Goal: Task Accomplishment & Management: Use online tool/utility

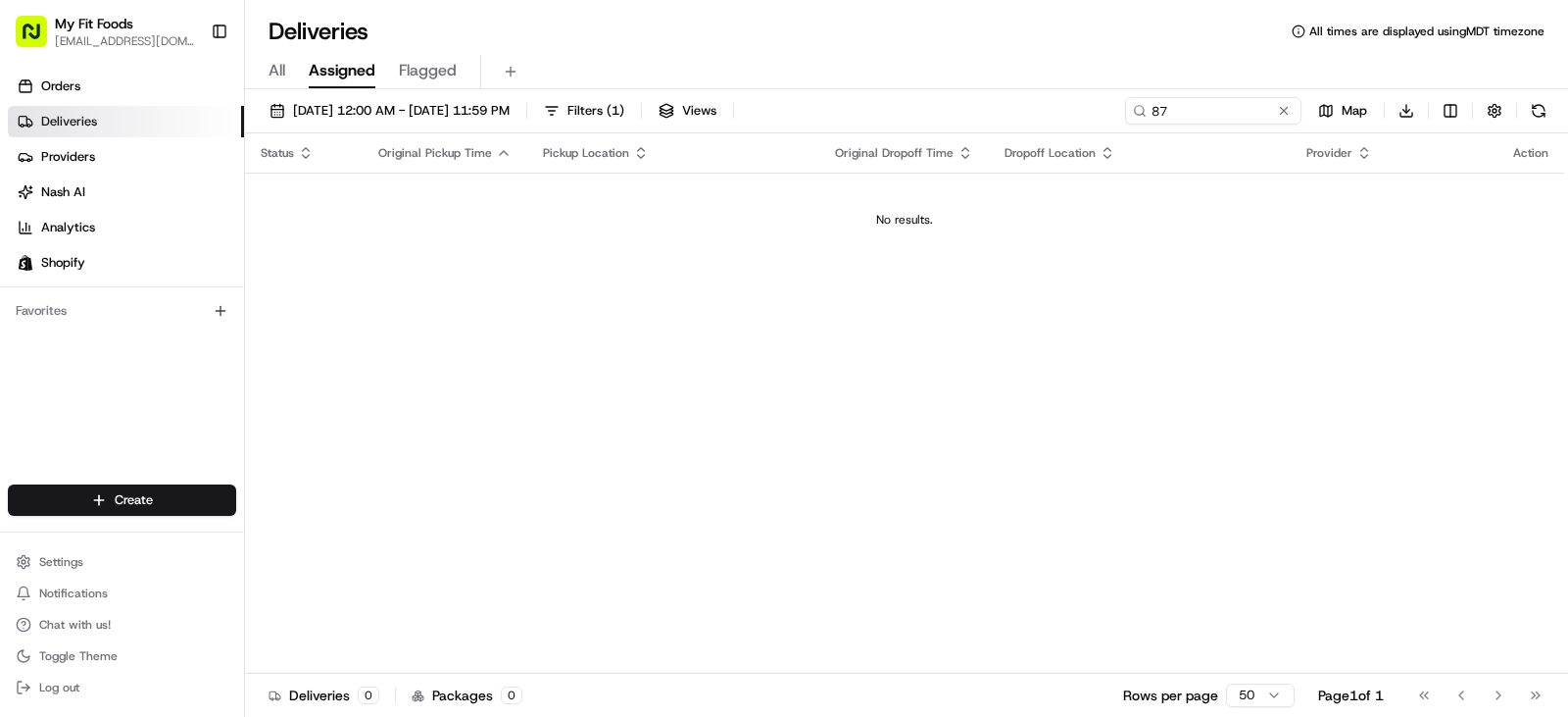
type input "8"
type input "871002"
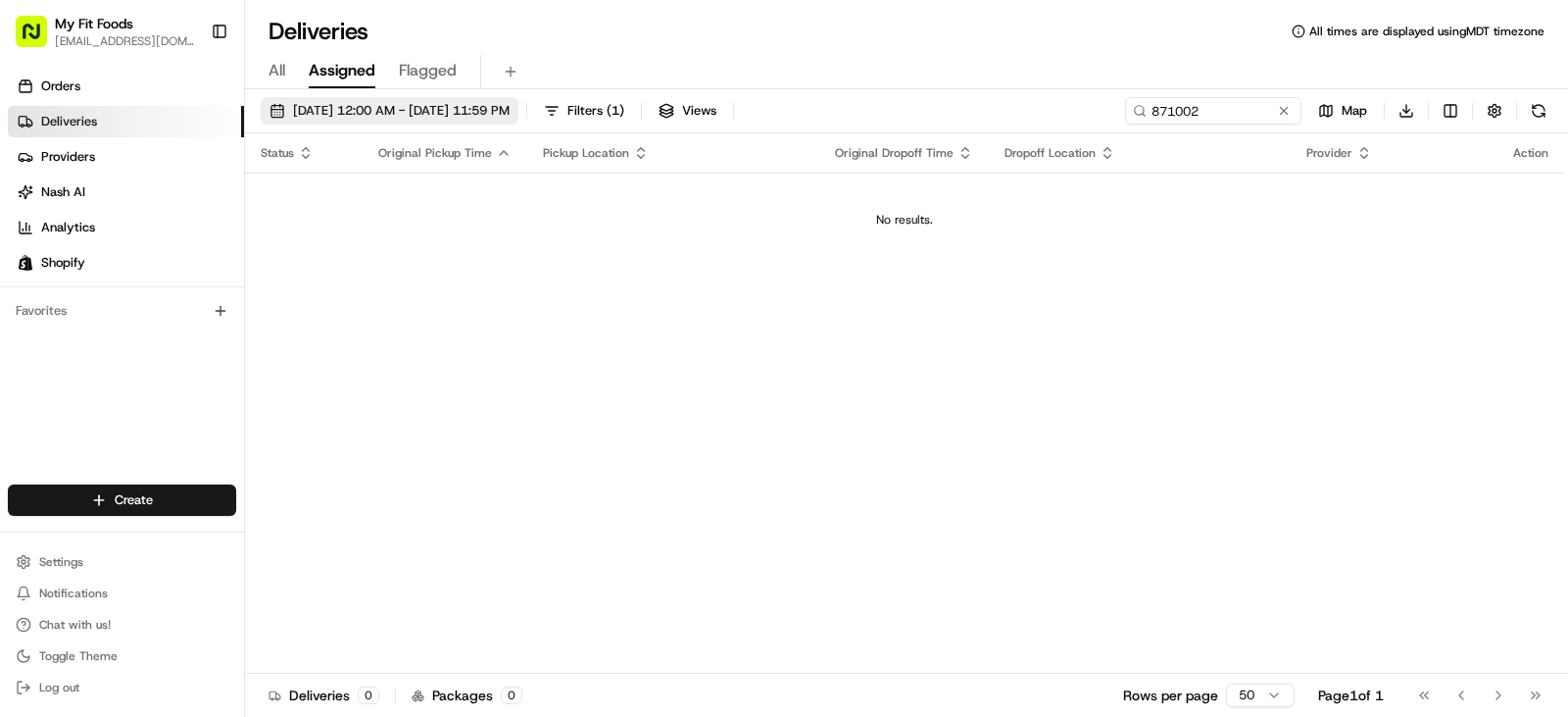
click at [510, 112] on span "[DATE] 12:00 AM - [DATE] 11:59 PM" at bounding box center [401, 111] width 217 height 18
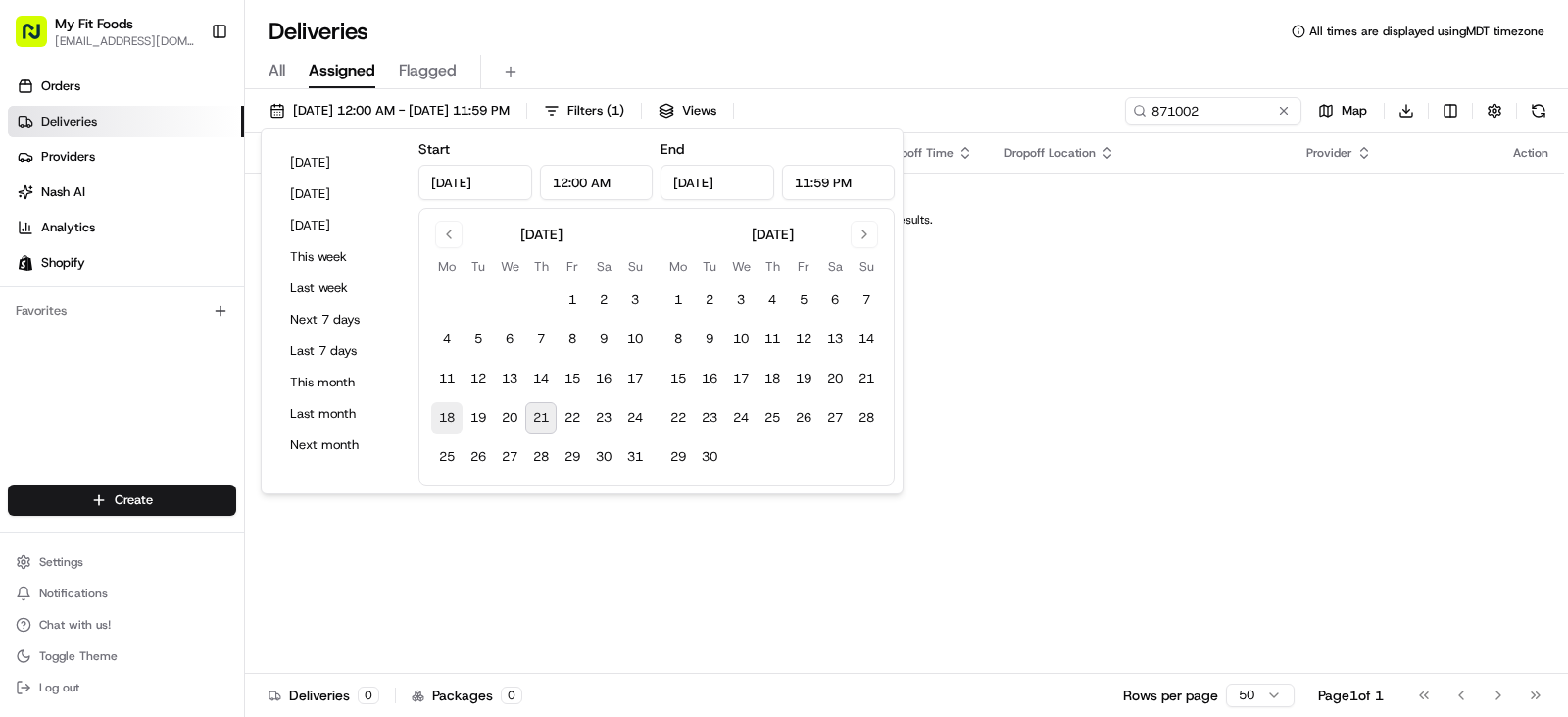
click at [445, 414] on button "18" at bounding box center [446, 417] width 31 height 31
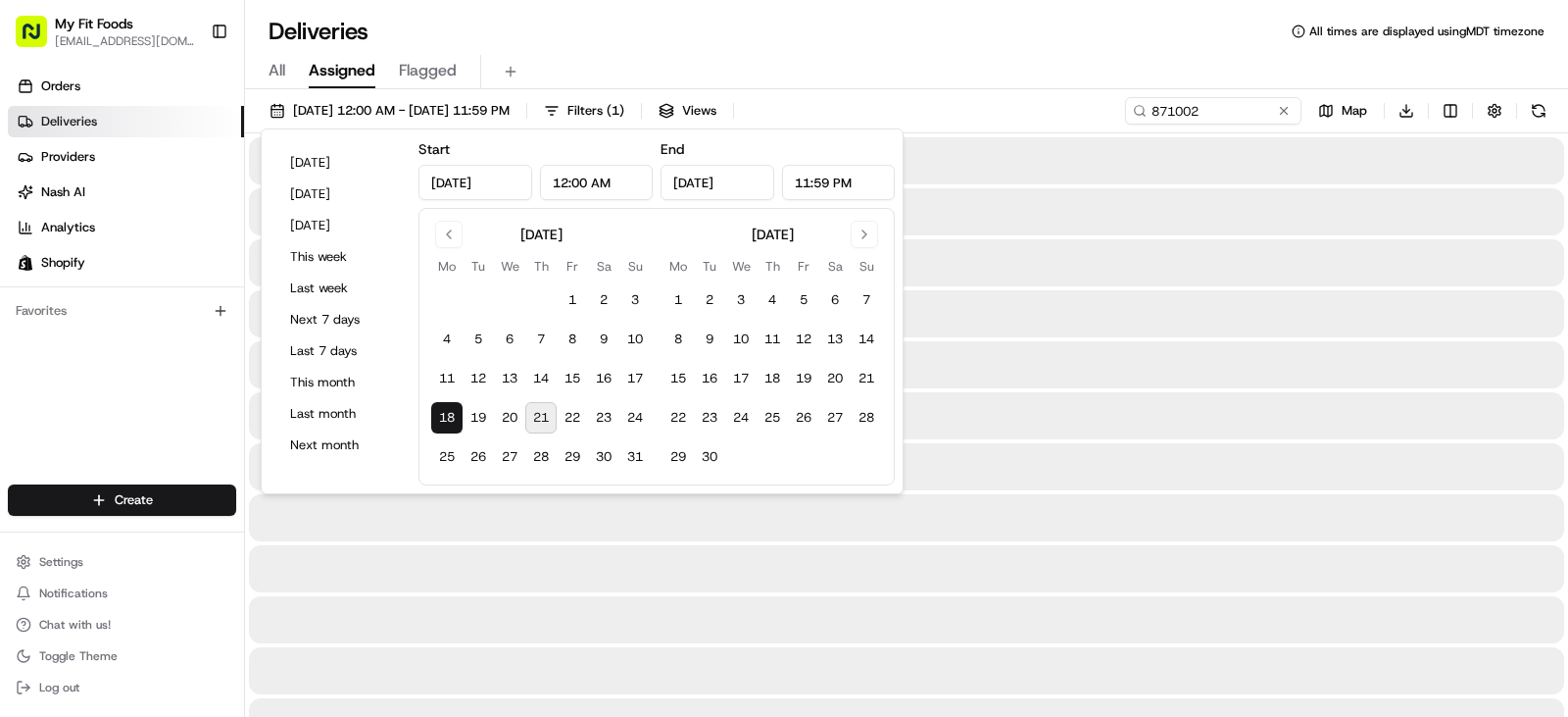
type input "[DATE]"
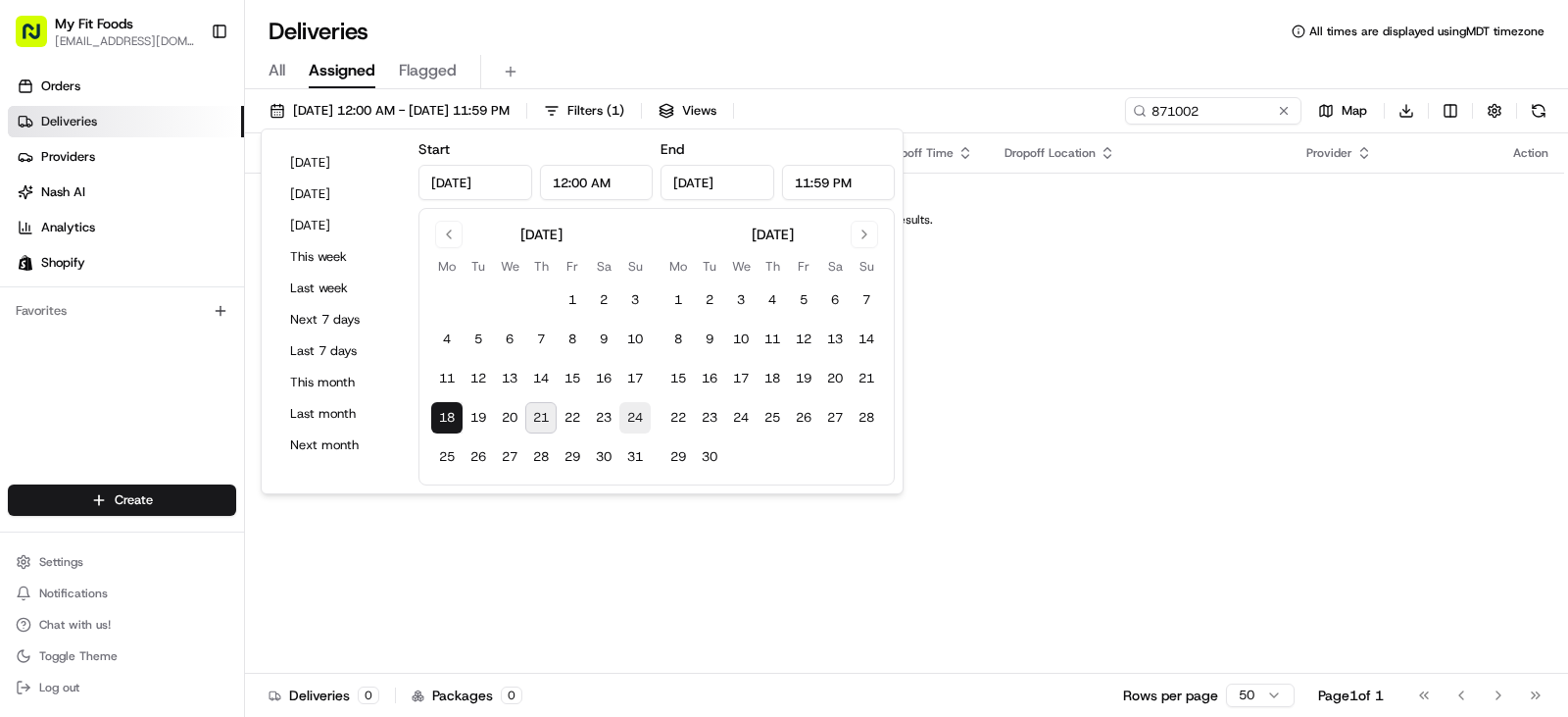
click at [632, 415] on button "24" at bounding box center [635, 417] width 31 height 31
type input "[DATE]"
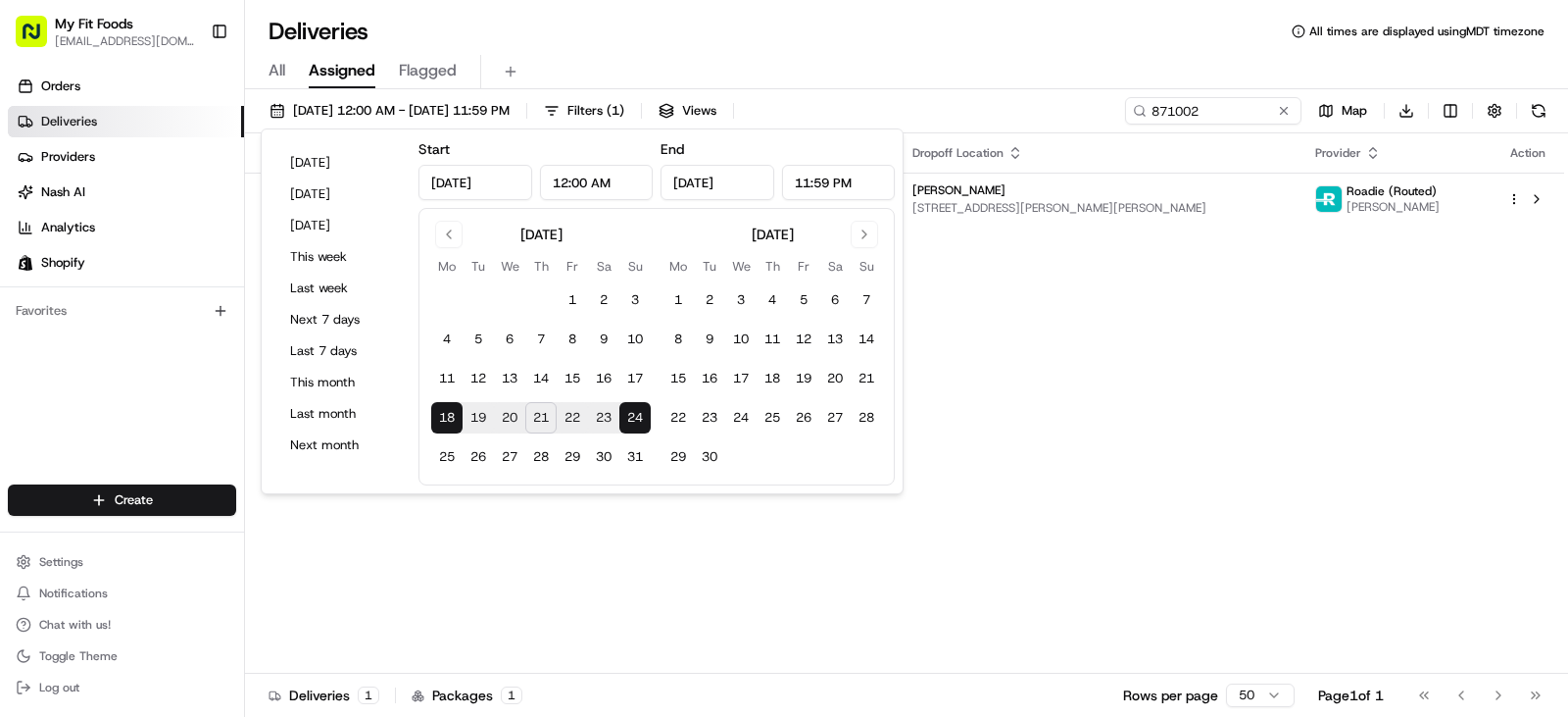
click at [976, 48] on div "All Assigned Flagged" at bounding box center [906, 68] width 1323 height 42
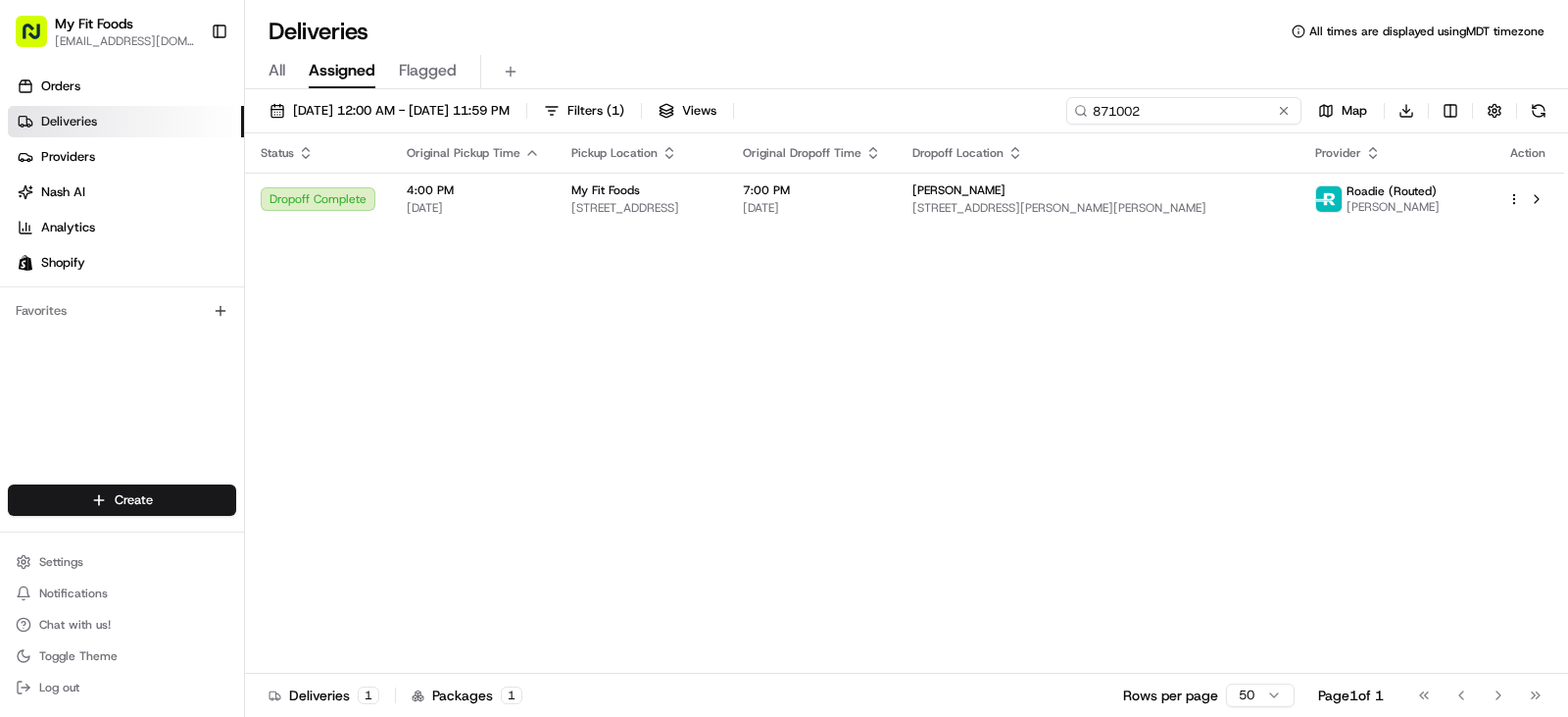
click at [1233, 110] on input "871002" at bounding box center [1184, 110] width 235 height 27
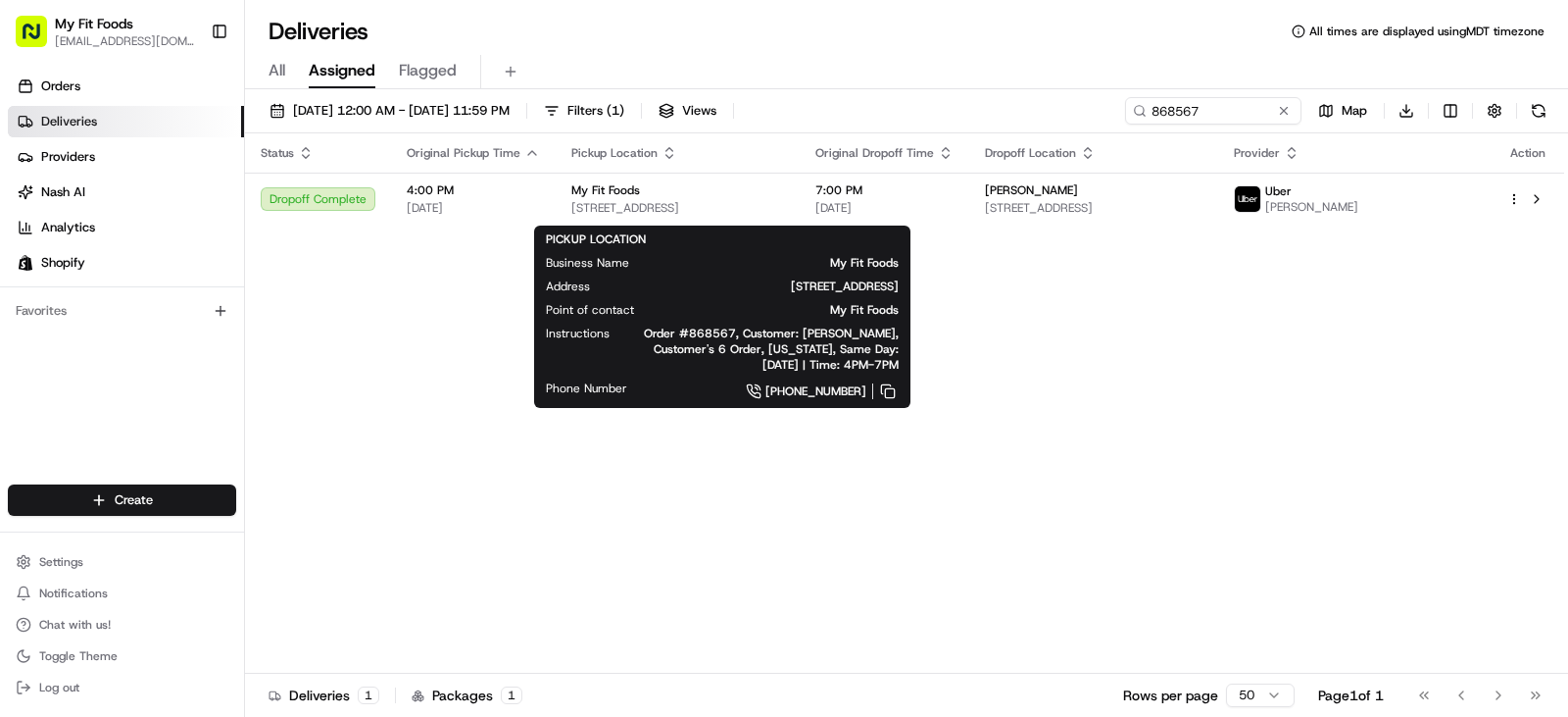
drag, startPoint x: 827, startPoint y: 211, endPoint x: 695, endPoint y: 518, distance: 334.2
click at [695, 518] on div "Status Original Pickup Time Pickup Location Original Dropoff Time Dropoff Locat…" at bounding box center [904, 403] width 1319 height 540
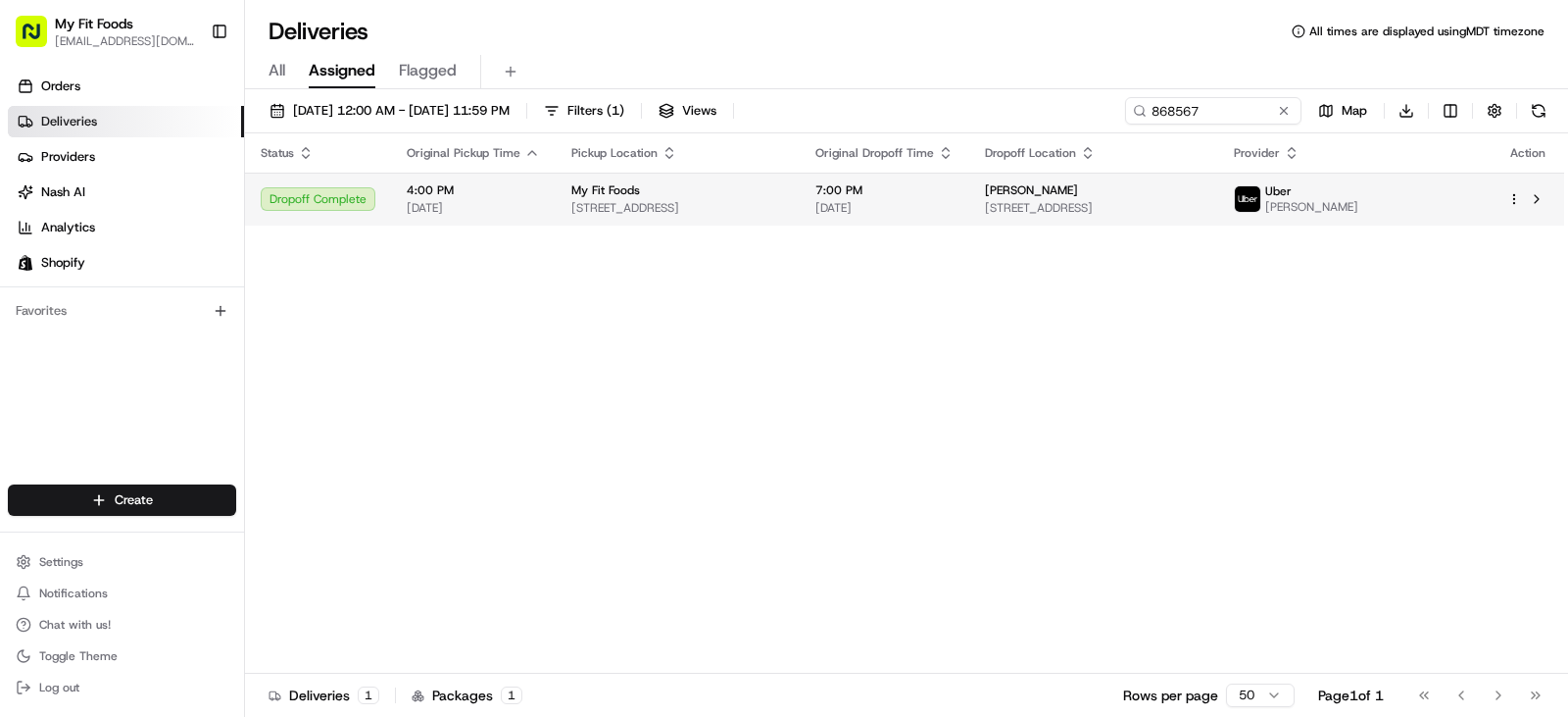
click at [761, 193] on div "My Fit Foods" at bounding box center [678, 190] width 213 height 16
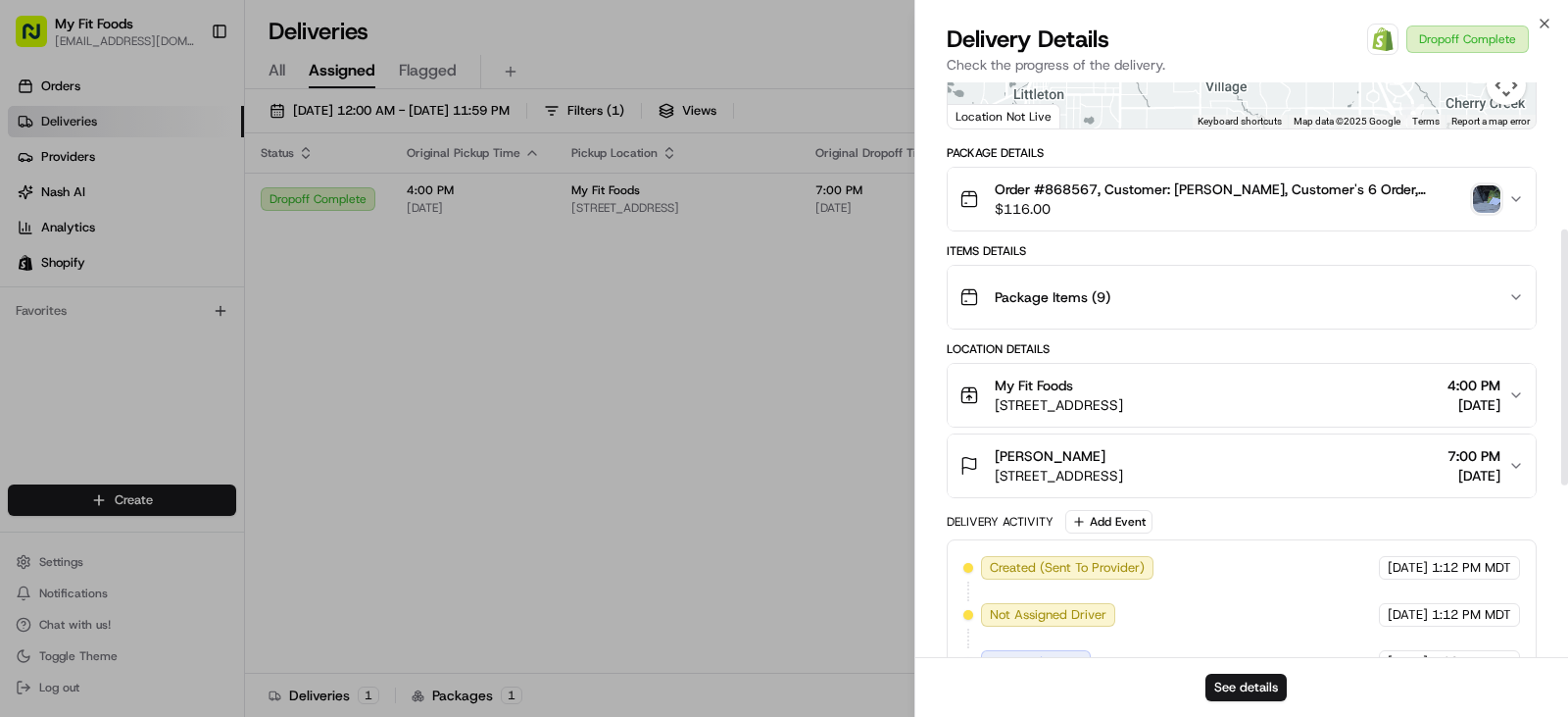
scroll to position [323, 0]
click at [1482, 214] on img "button" at bounding box center [1486, 199] width 27 height 27
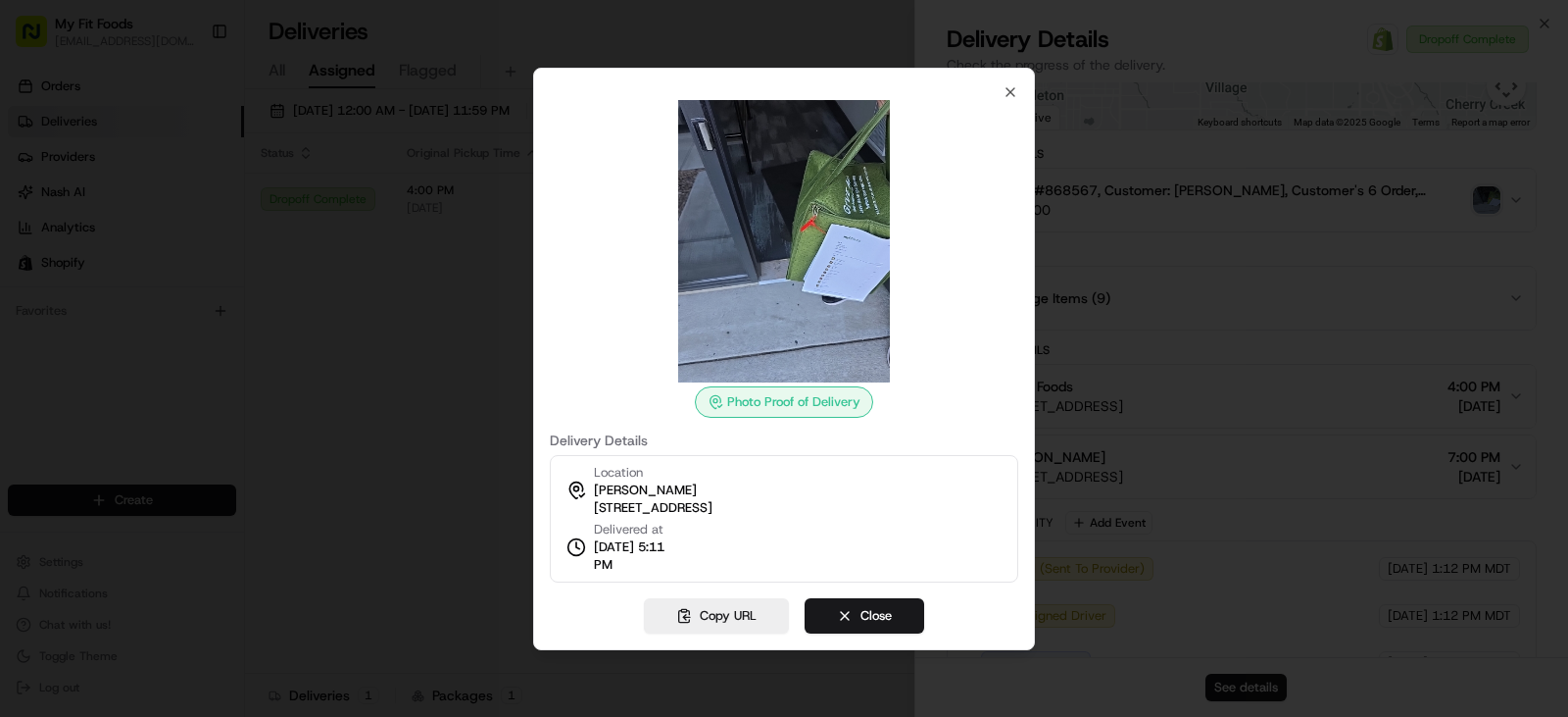
click at [483, 470] on div at bounding box center [784, 358] width 1568 height 717
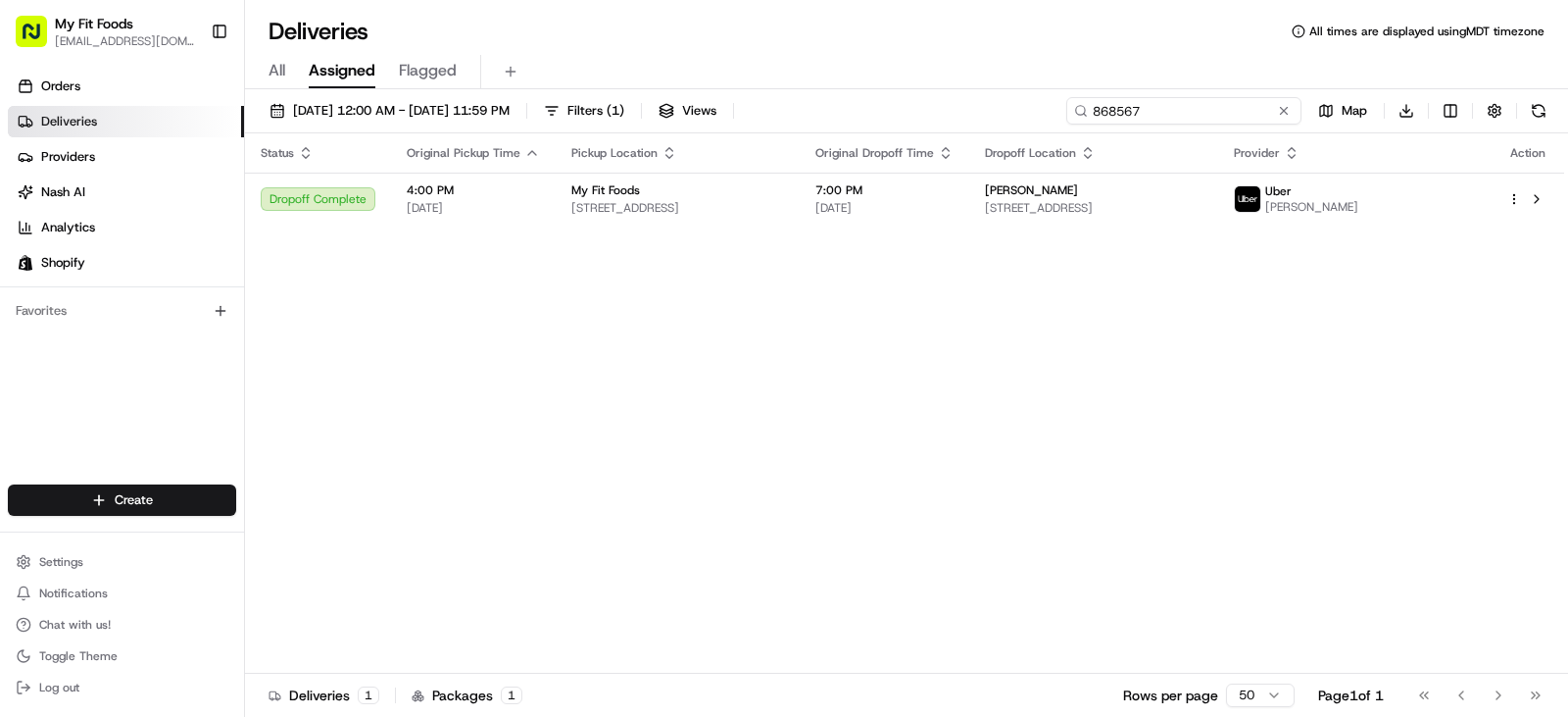
click at [1240, 112] on input "868567" at bounding box center [1184, 110] width 235 height 27
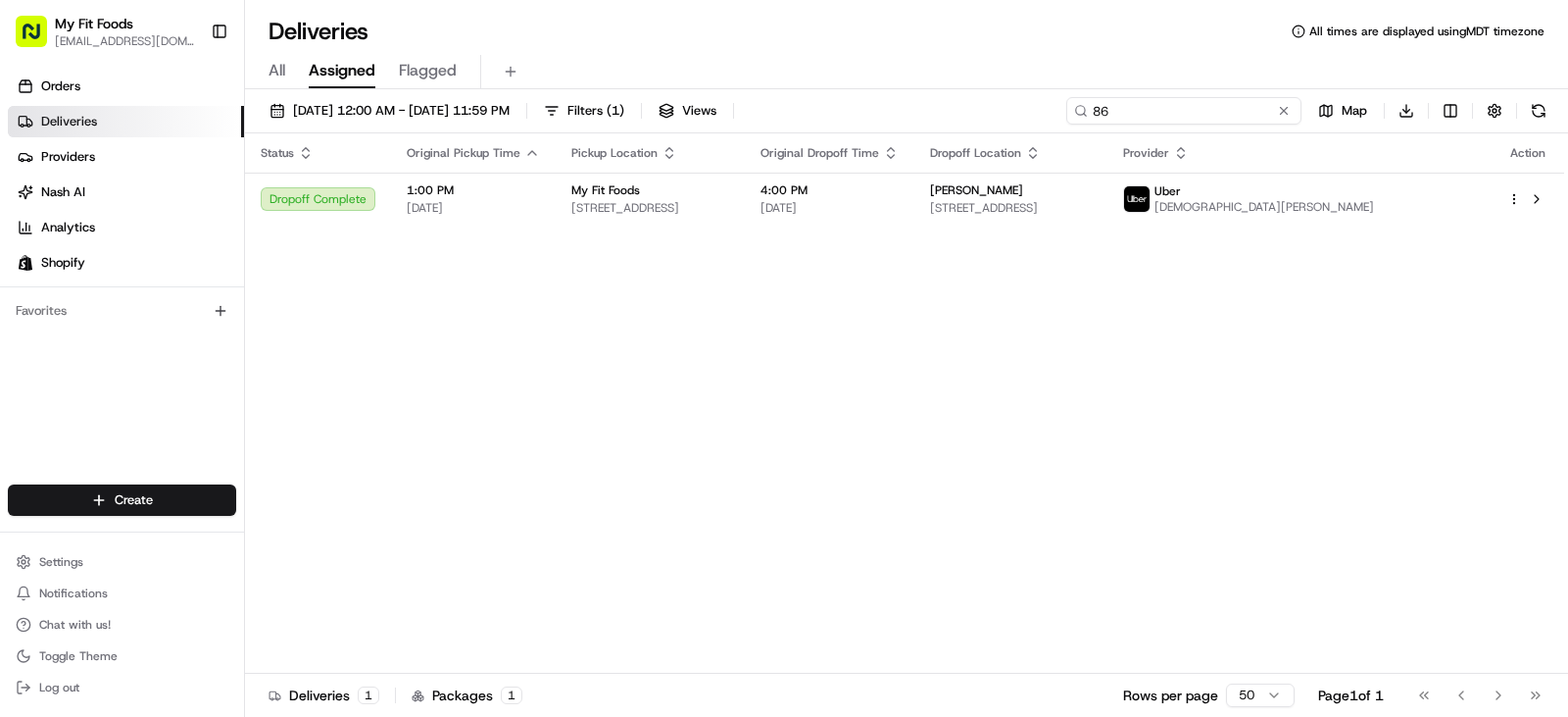
type input "8"
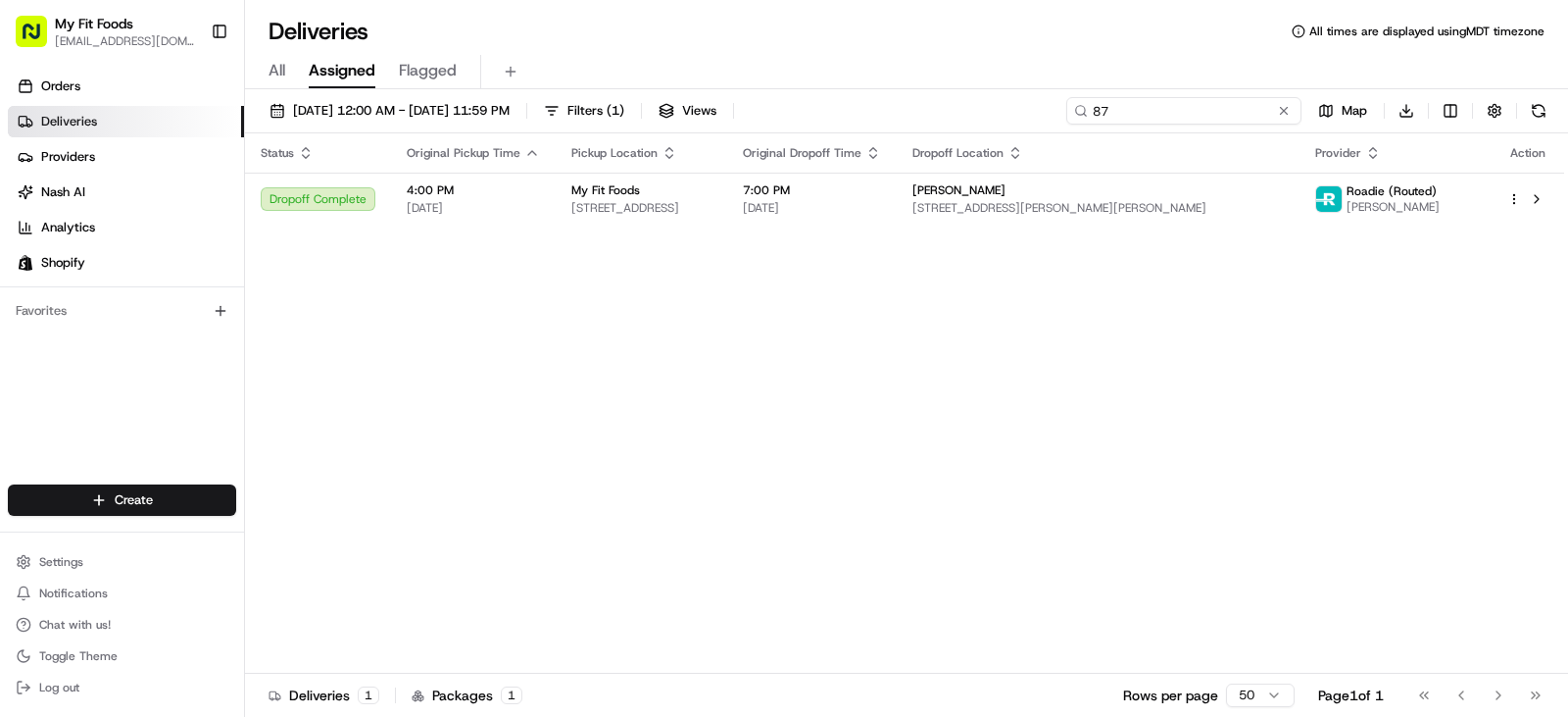
type input "8"
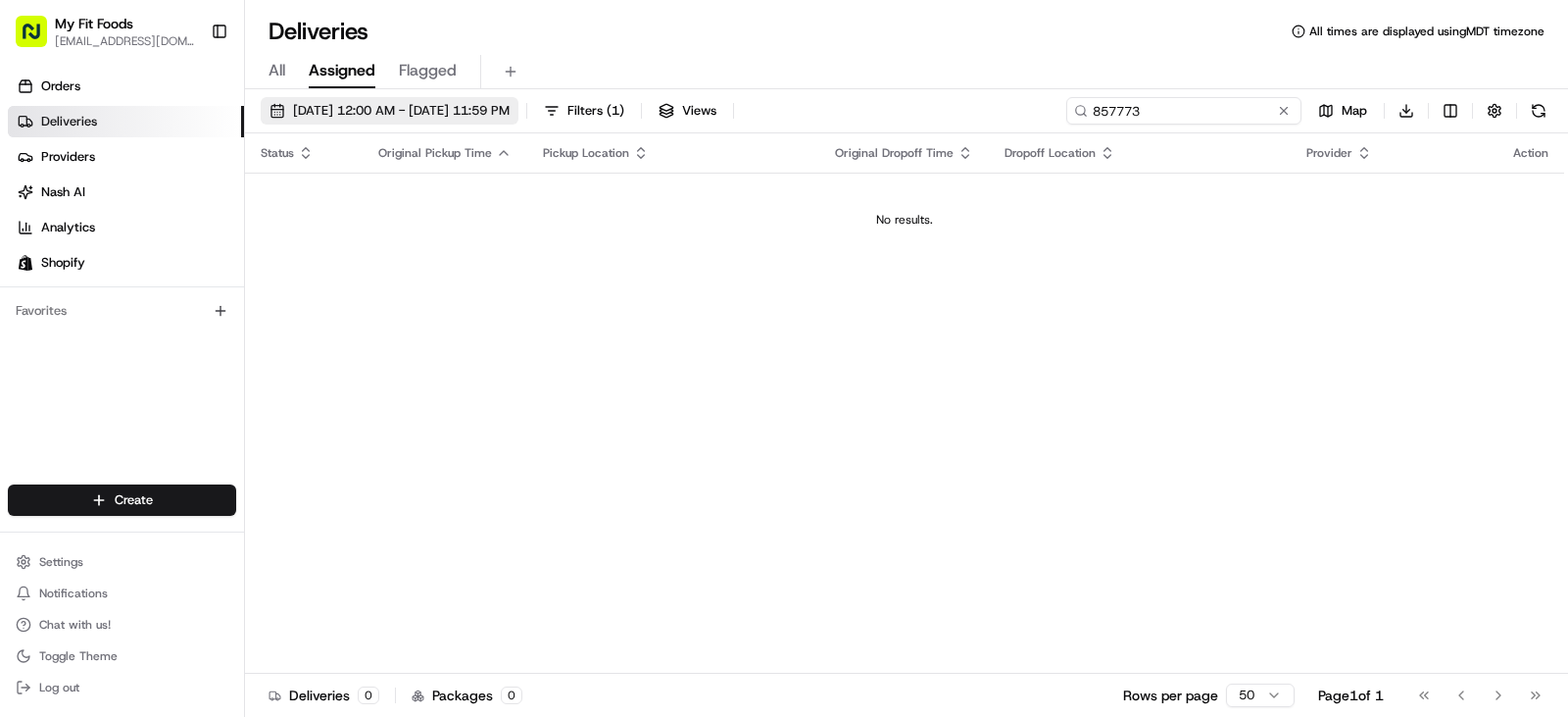
type input "857773"
click at [510, 110] on span "[DATE] 12:00 AM - [DATE] 11:59 PM" at bounding box center [401, 111] width 217 height 18
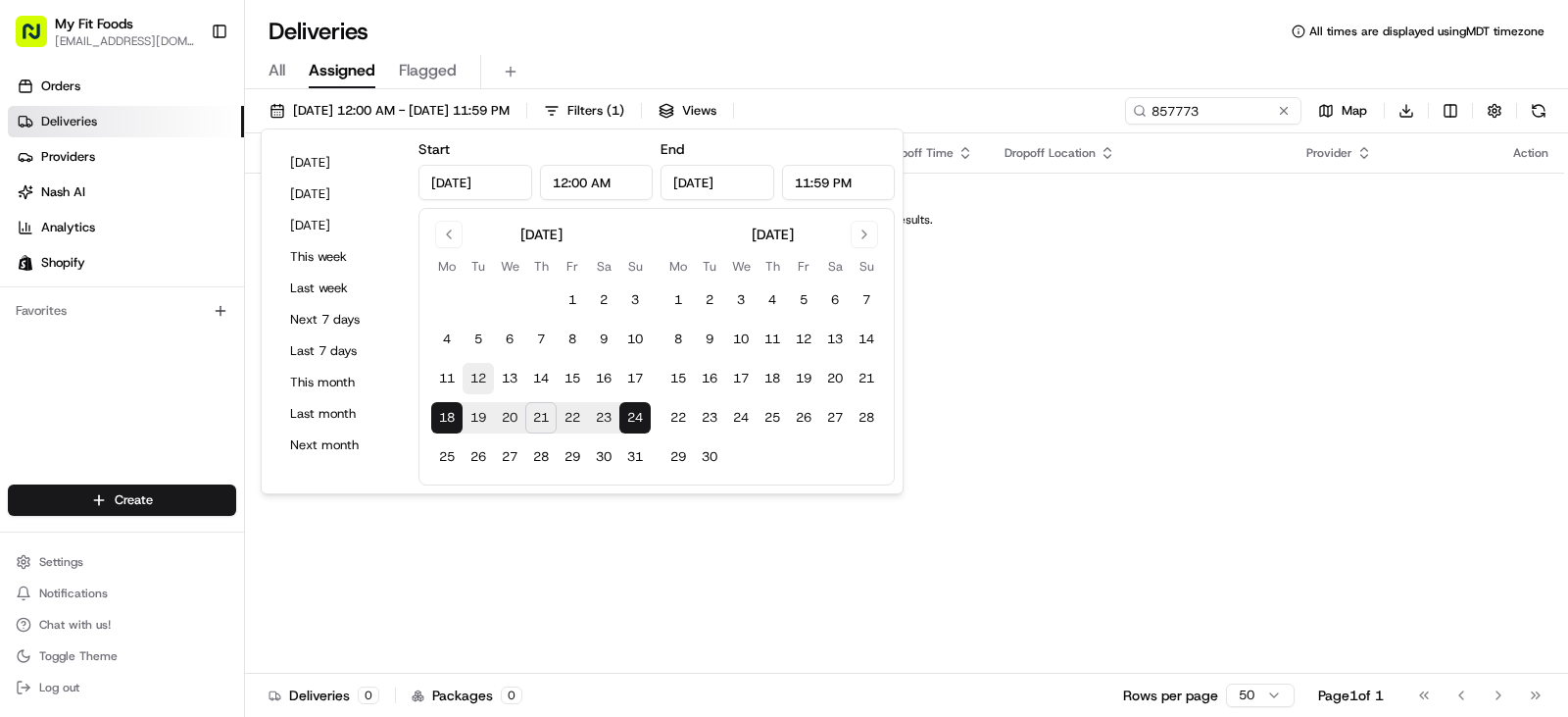
click at [481, 373] on button "12" at bounding box center [478, 378] width 31 height 31
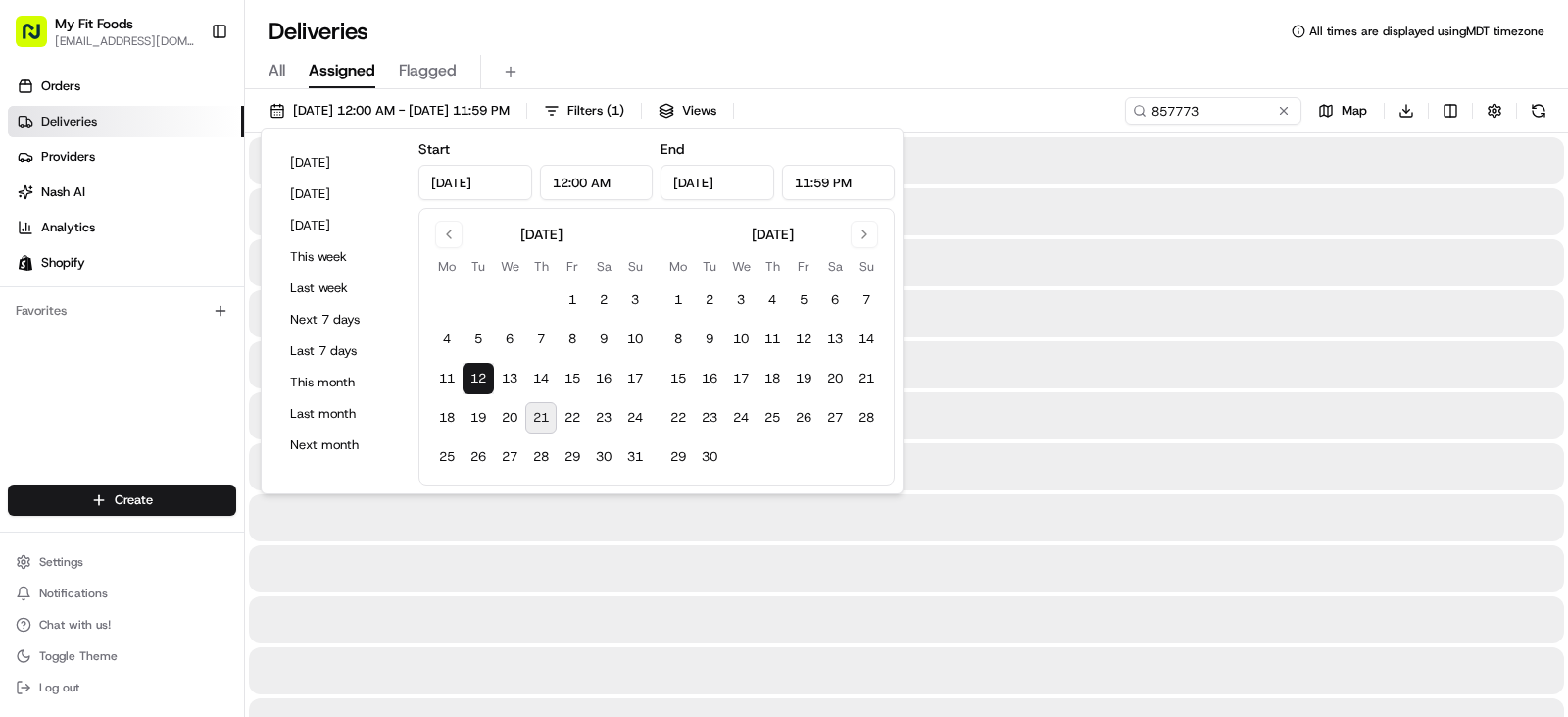
type input "[DATE]"
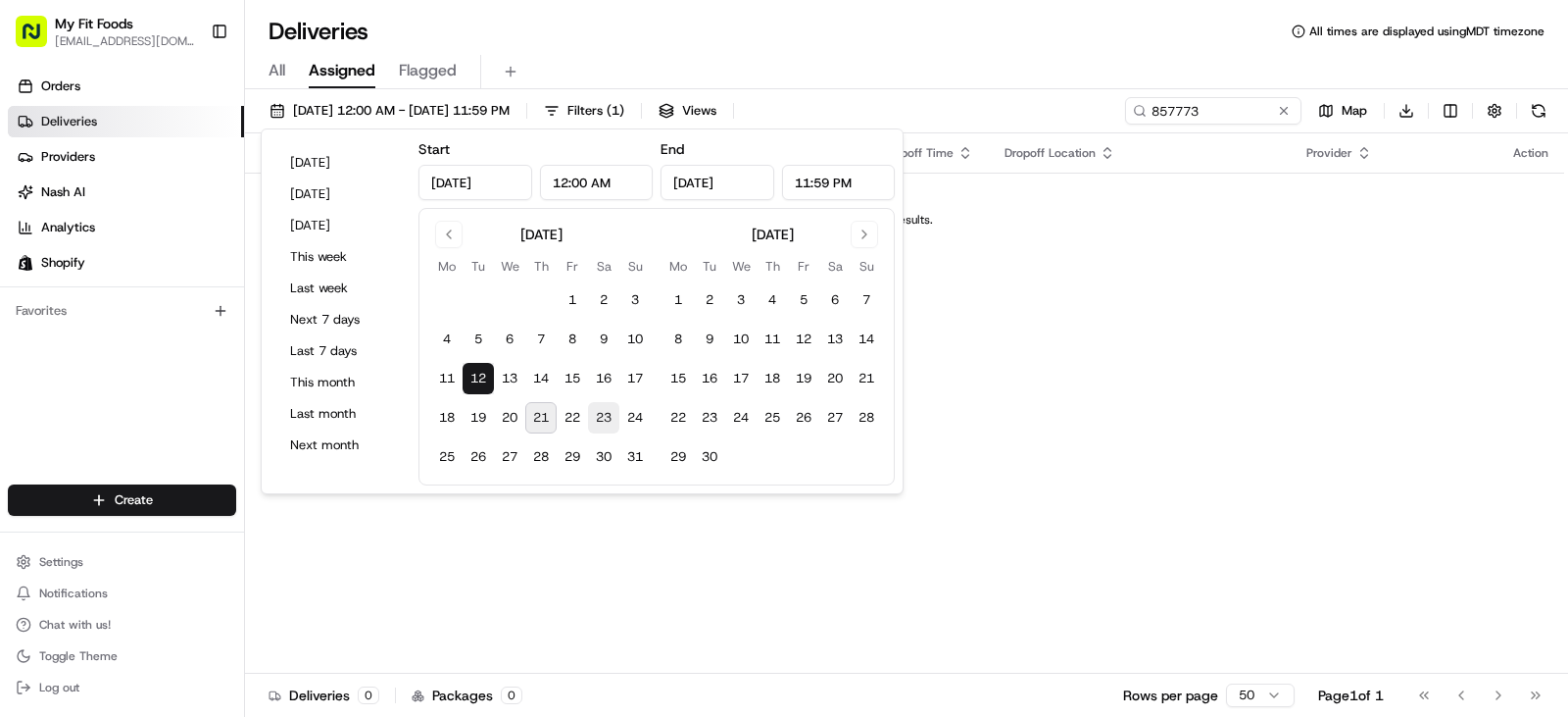
click at [596, 418] on button "23" at bounding box center [603, 417] width 31 height 31
type input "[DATE]"
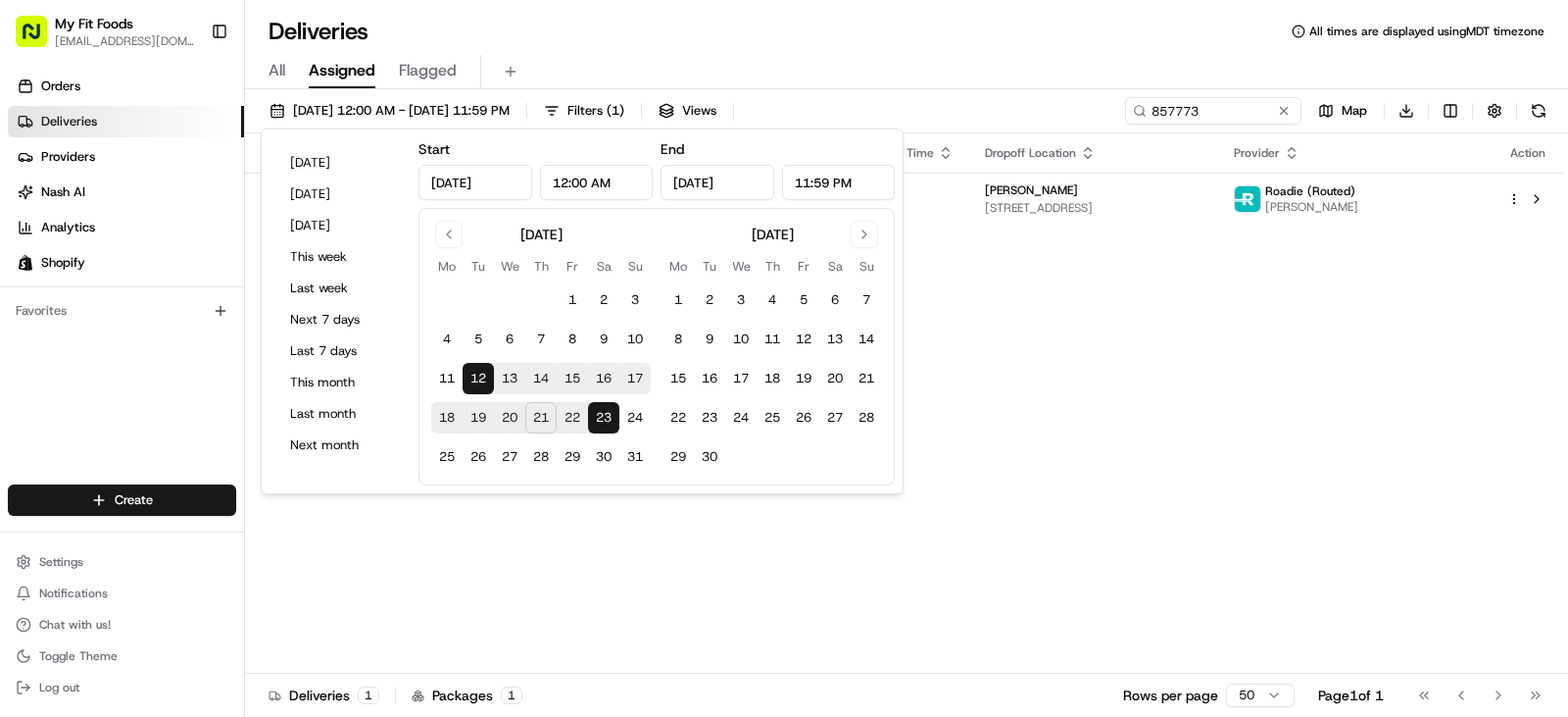
click at [1019, 295] on div "Status Original Pickup Time Pickup Location Original Dropoff Time Dropoff Locat…" at bounding box center [904, 403] width 1319 height 540
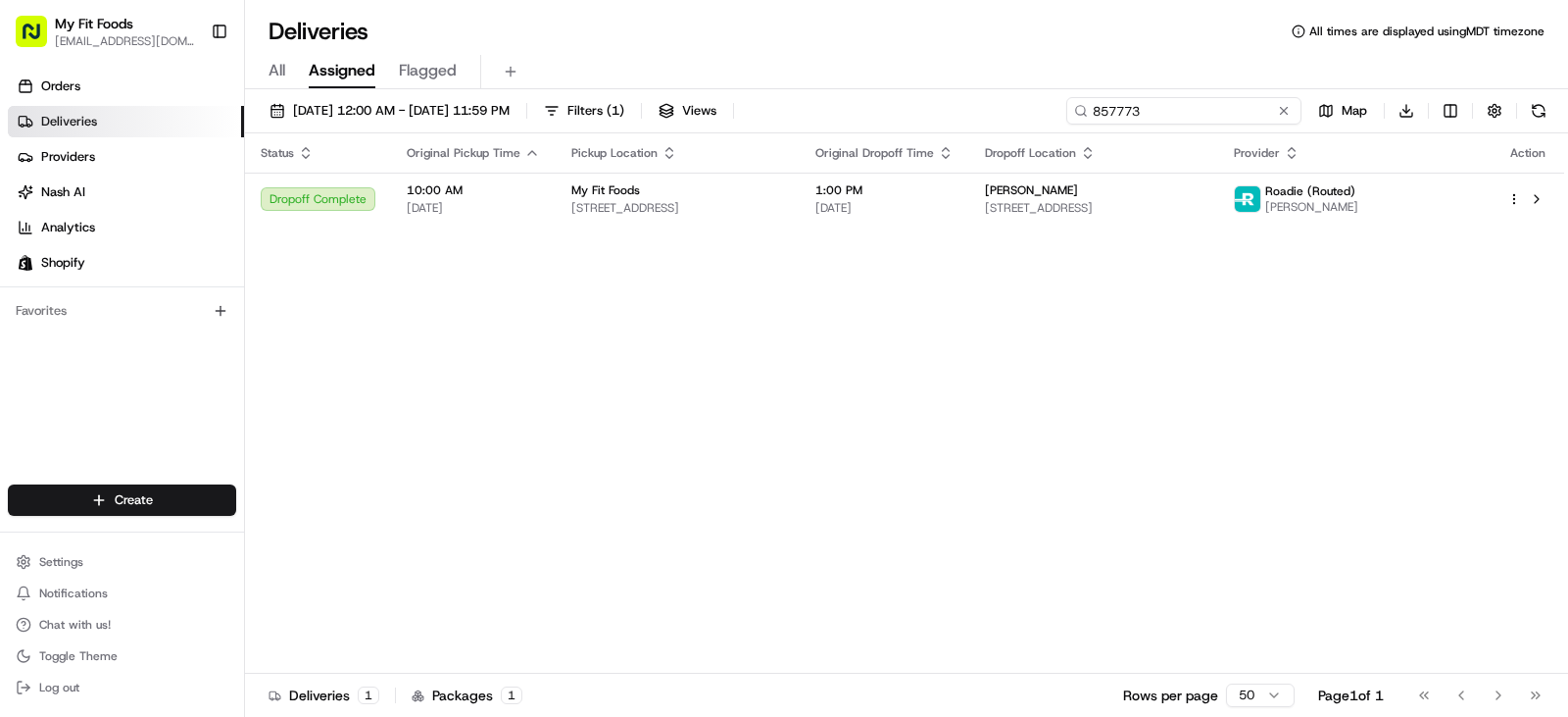
click at [1180, 120] on input "857773" at bounding box center [1184, 110] width 235 height 27
paste input "74329"
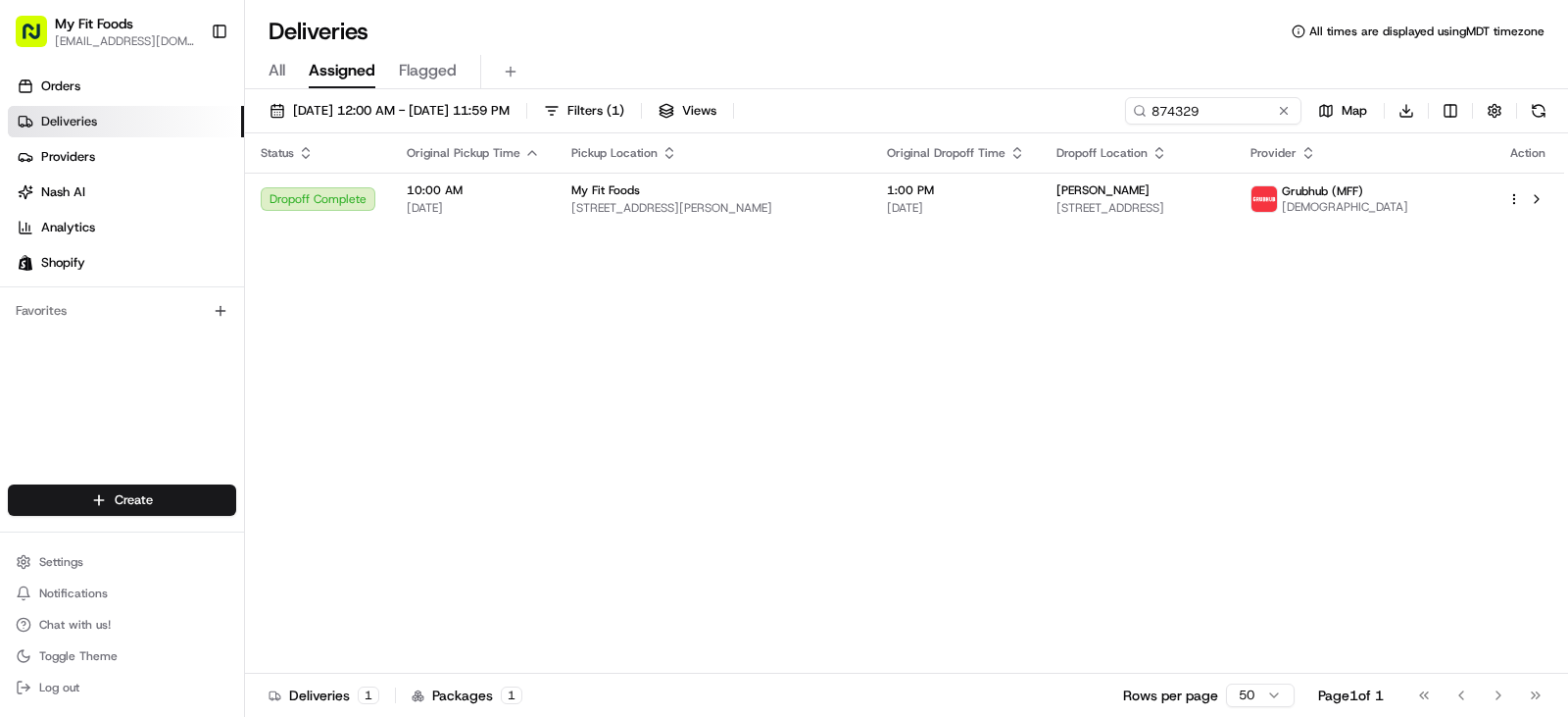
click at [683, 271] on div "Status Original Pickup Time Pickup Location Original Dropoff Time Dropoff Locat…" at bounding box center [904, 403] width 1319 height 540
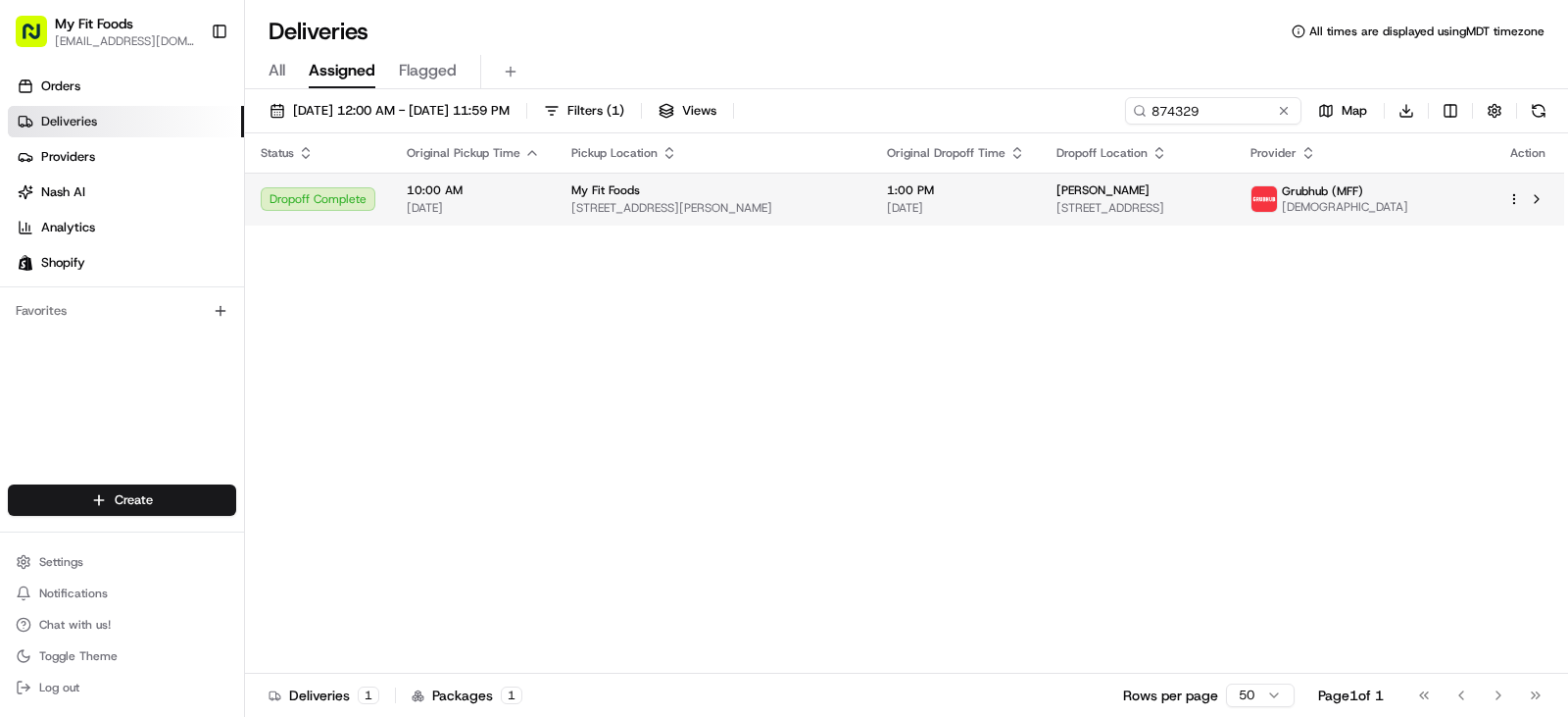
click at [329, 205] on div "Dropoff Complete" at bounding box center [318, 199] width 115 height 24
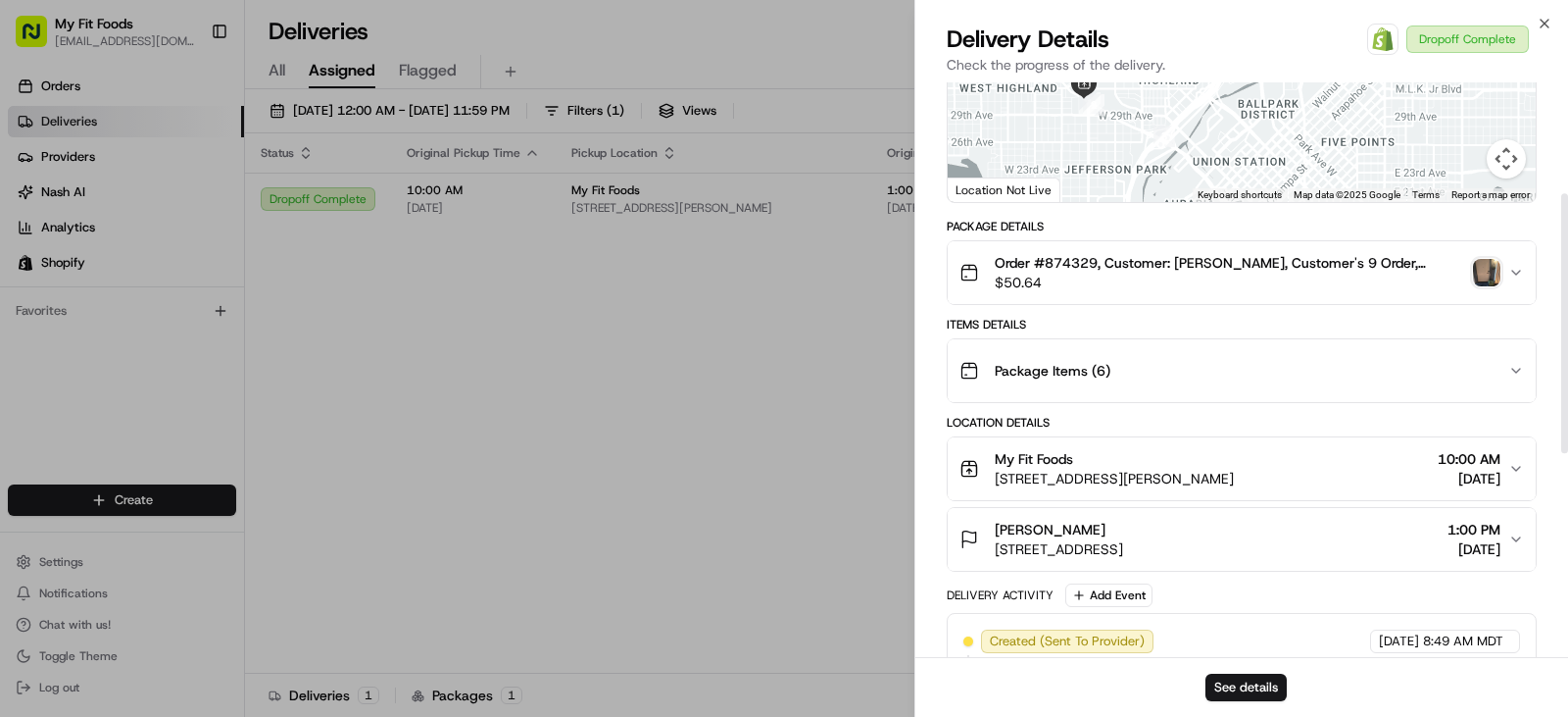
scroll to position [245, 0]
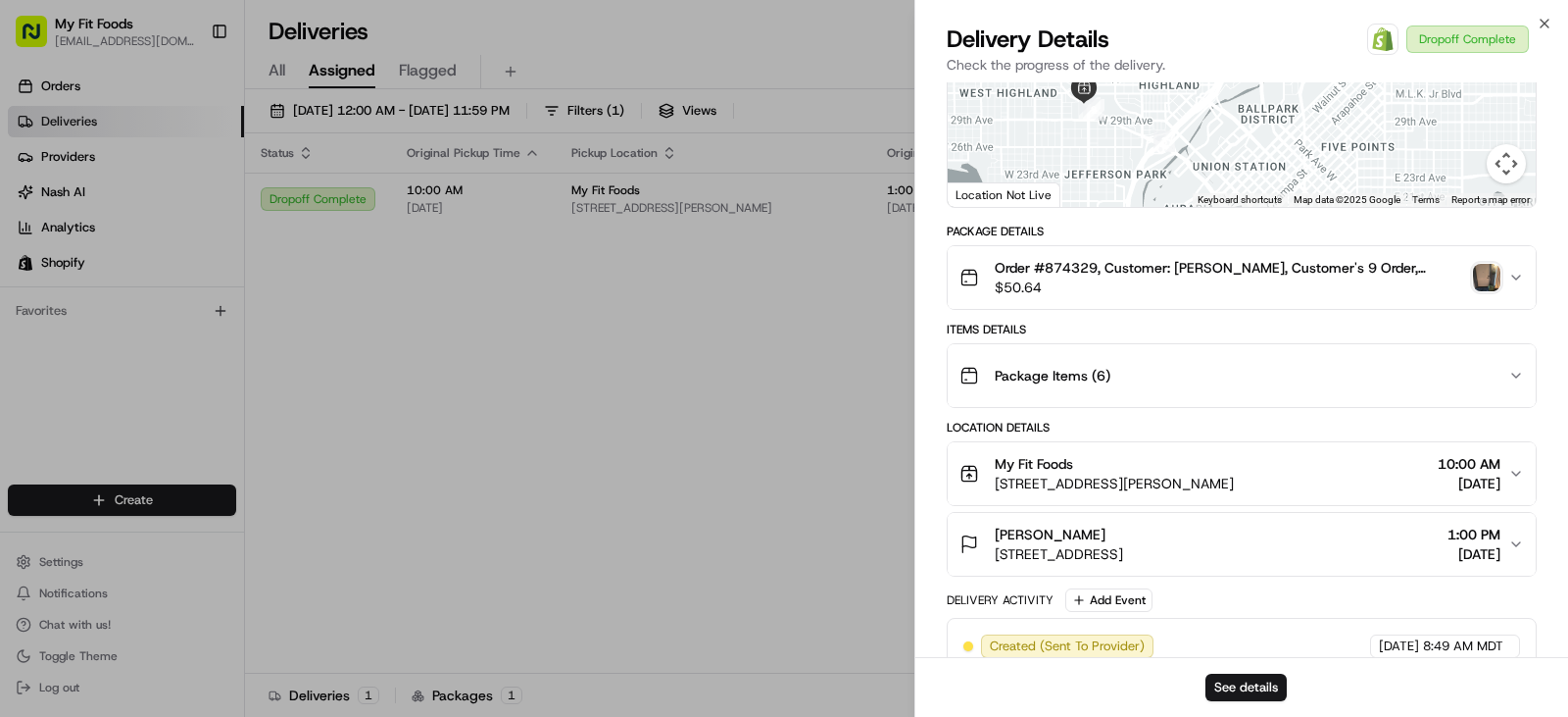
click at [1482, 271] on img "button" at bounding box center [1486, 277] width 27 height 27
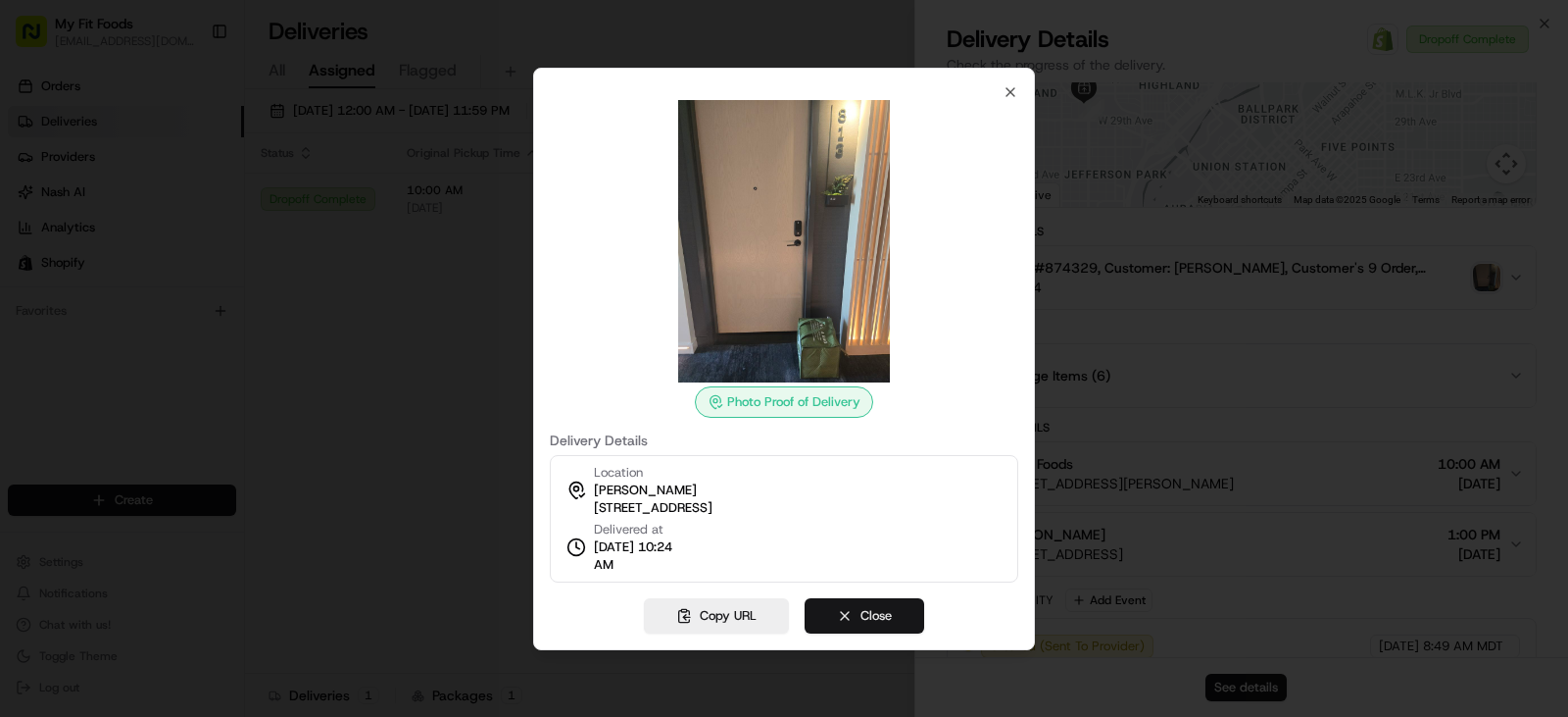
click at [843, 605] on button "Close" at bounding box center [865, 615] width 120 height 35
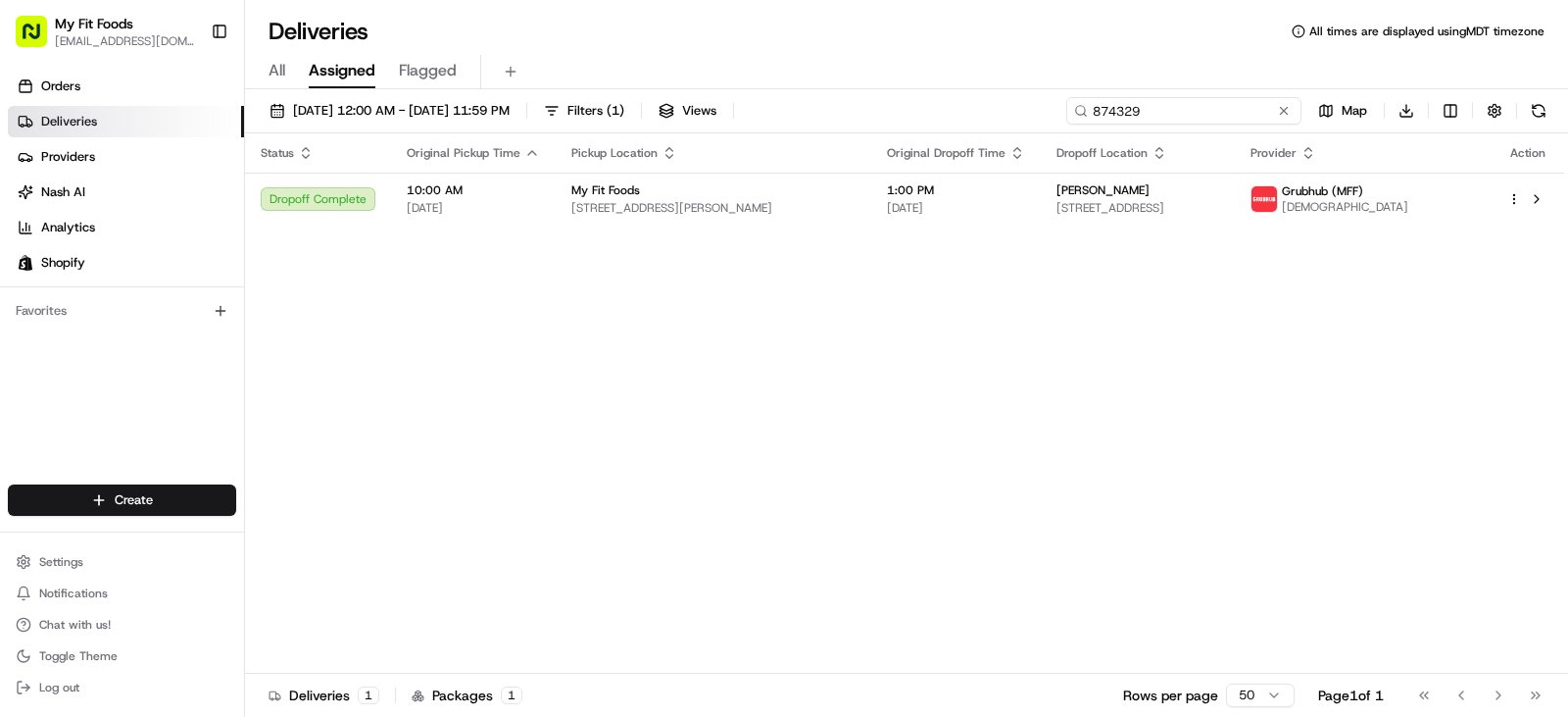
click at [1226, 117] on input "874329" at bounding box center [1184, 110] width 235 height 27
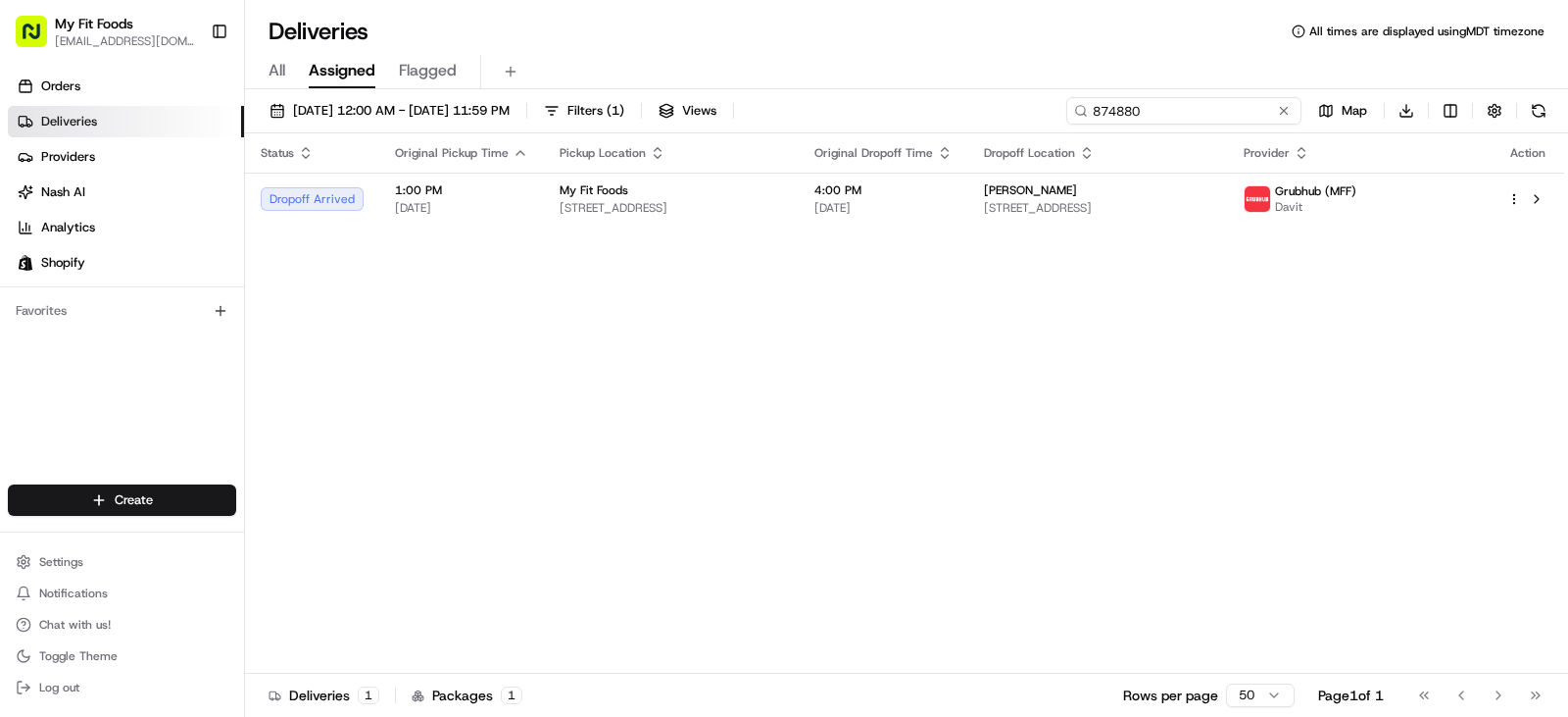
click at [1160, 113] on input "874880" at bounding box center [1184, 110] width 235 height 27
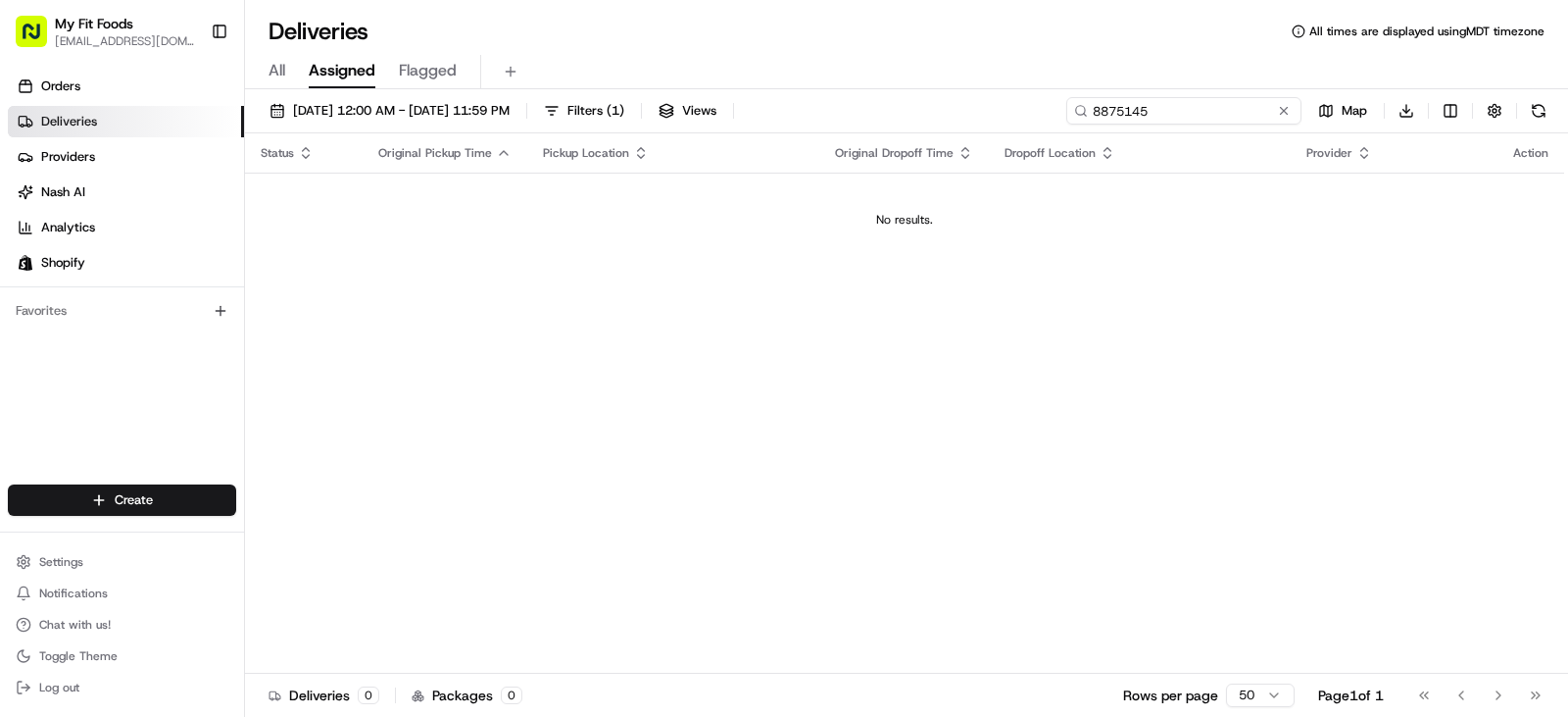
click at [1103, 118] on input "8875145" at bounding box center [1184, 110] width 235 height 27
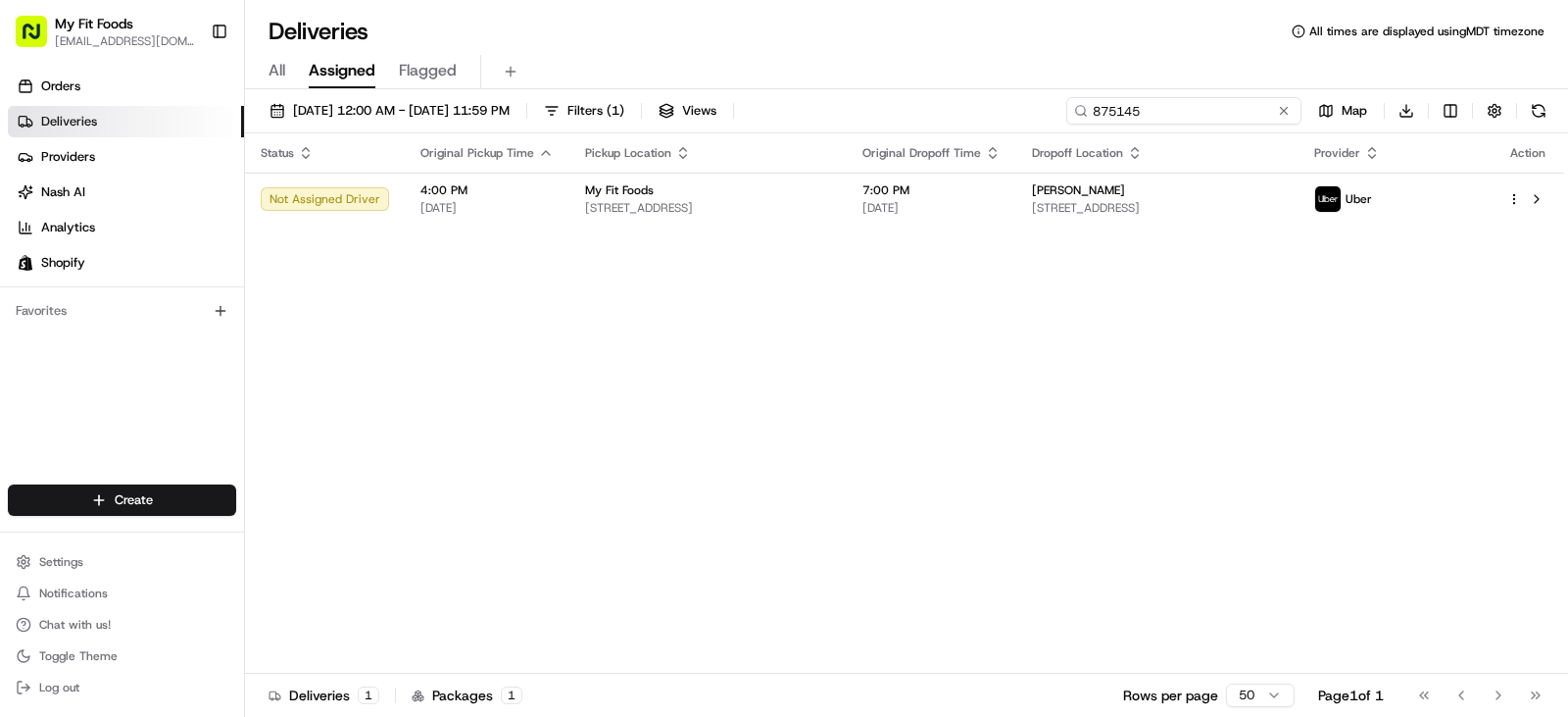
click at [1154, 108] on input "875145" at bounding box center [1184, 110] width 235 height 27
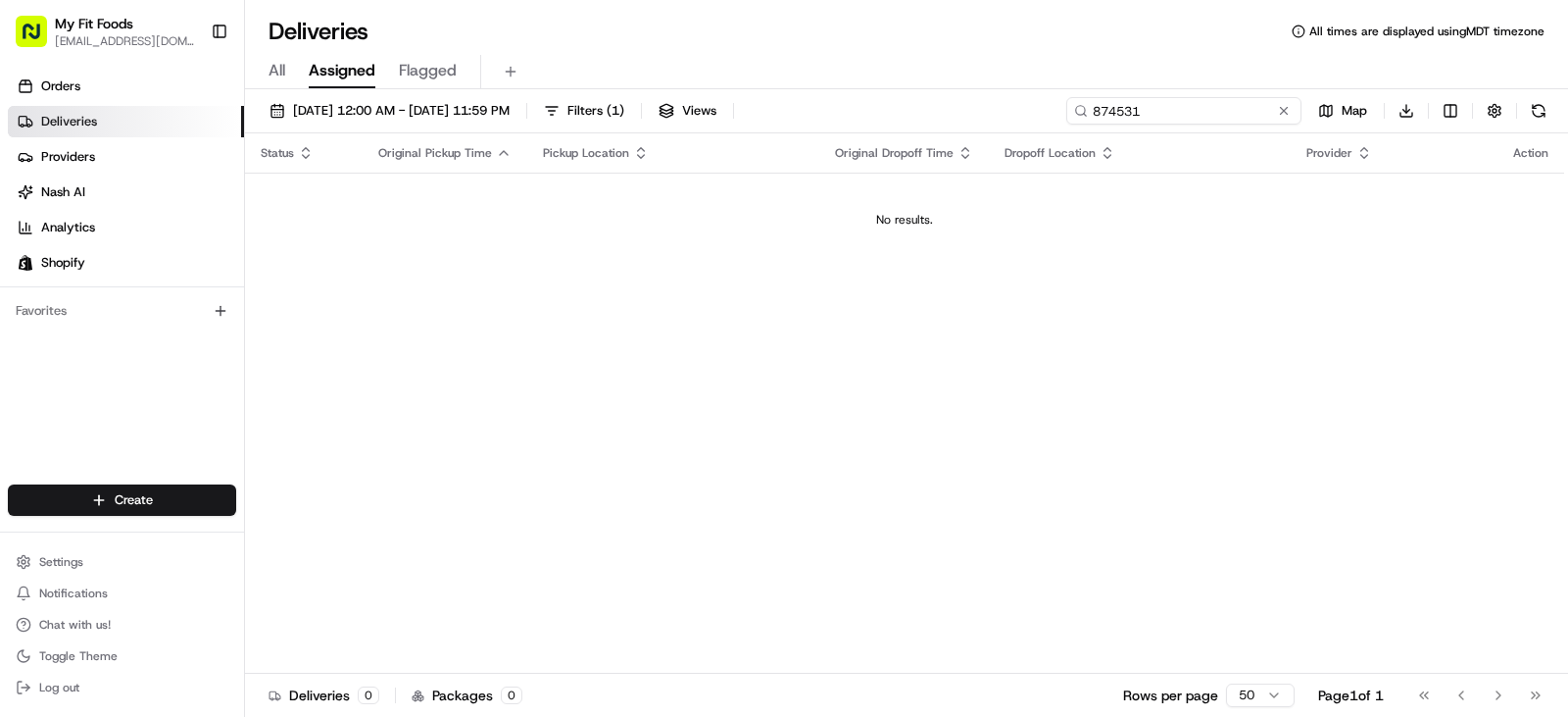
type input "874531"
click at [1024, 297] on div "Status Original Pickup Time Pickup Location Original Dropoff Time Dropoff Locat…" at bounding box center [904, 403] width 1319 height 540
click at [1281, 109] on button at bounding box center [1284, 111] width 20 height 20
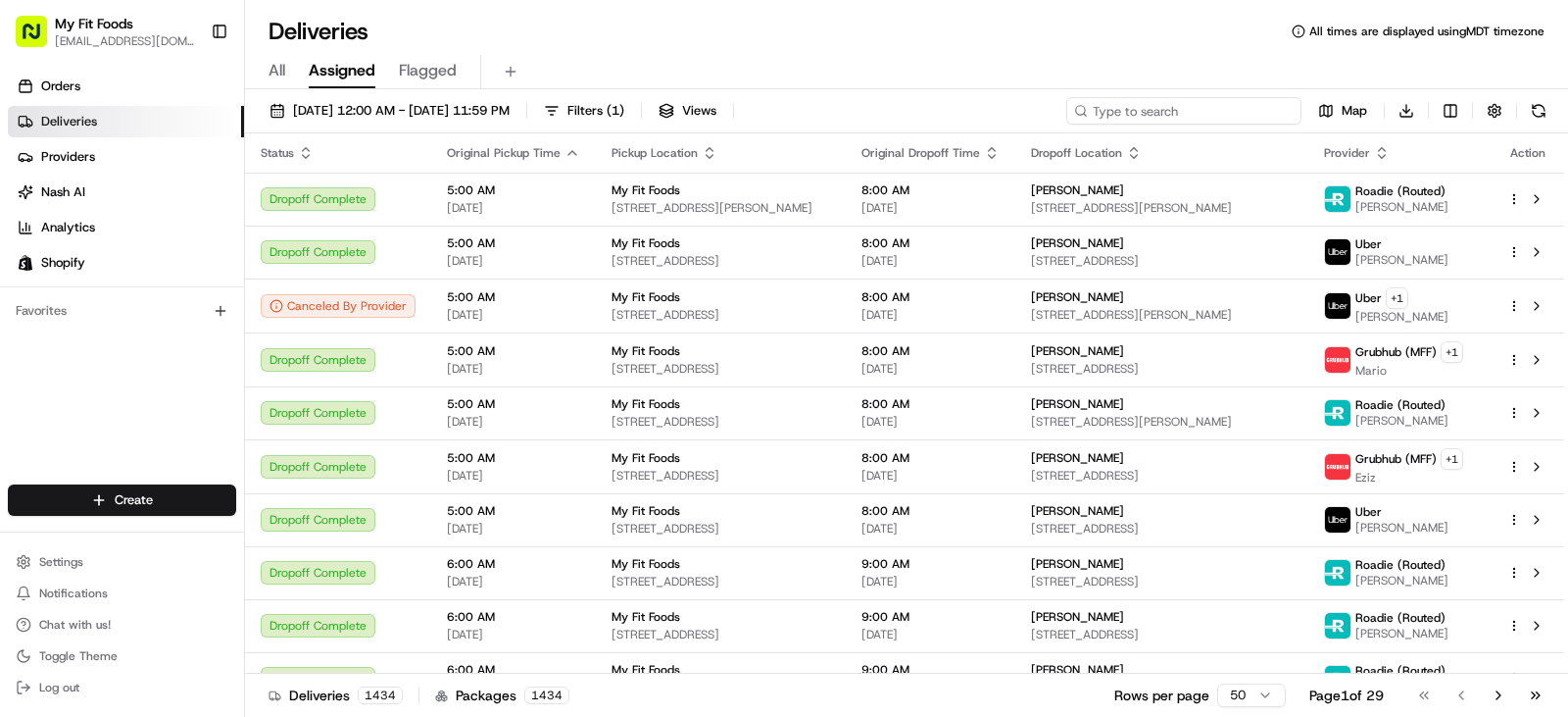
click at [1201, 113] on input at bounding box center [1184, 110] width 235 height 27
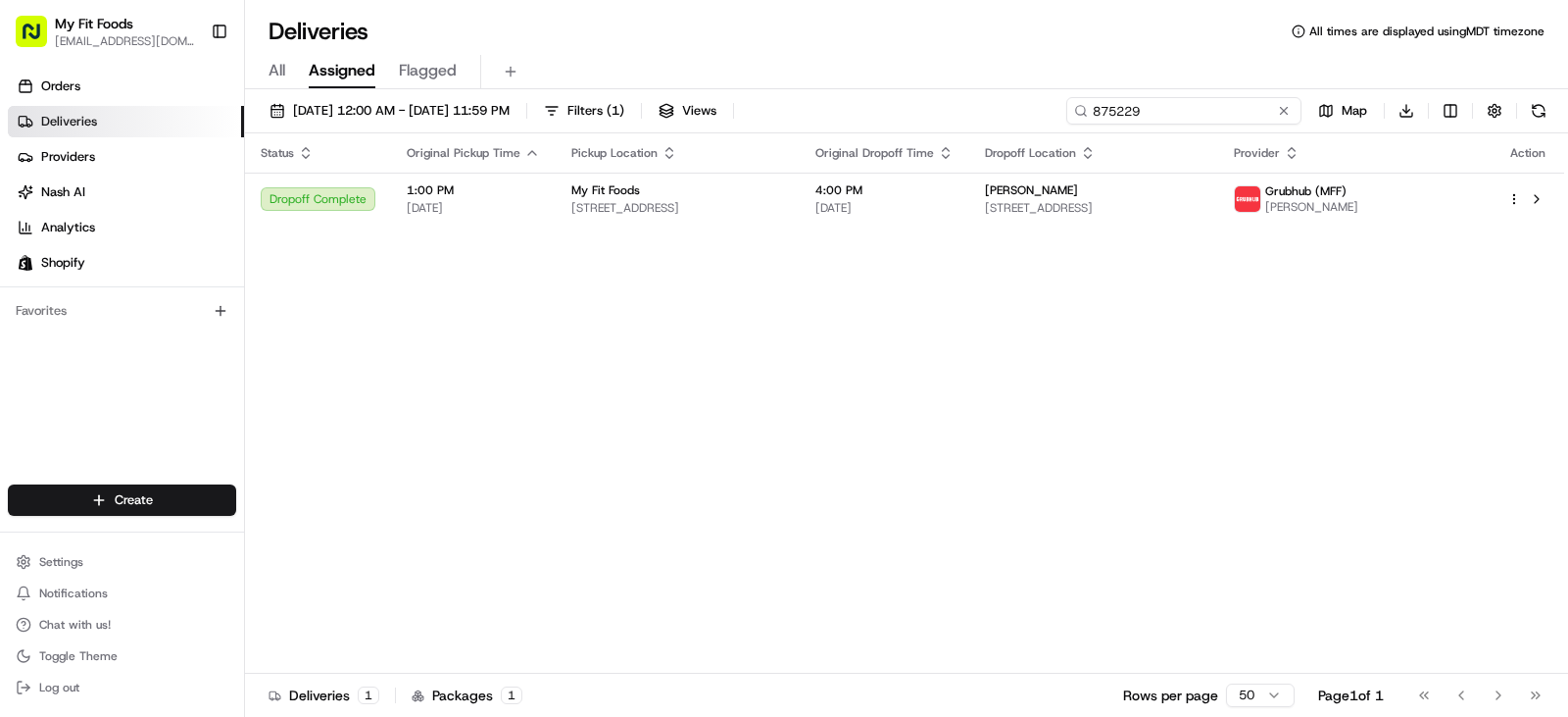
type input "875229"
